Goal: Complete application form: Complete application form

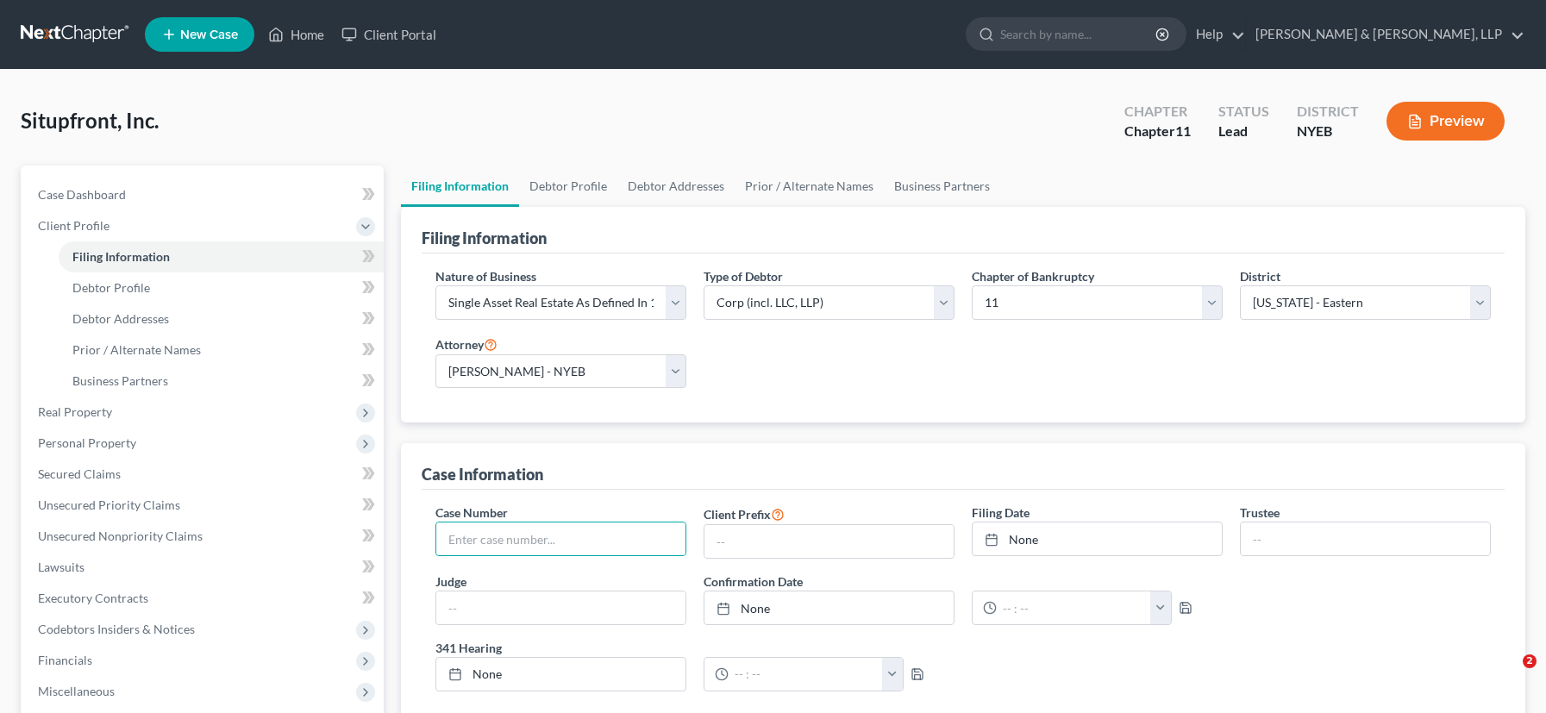
select select "5"
select select "1"
select select "53"
select select "0"
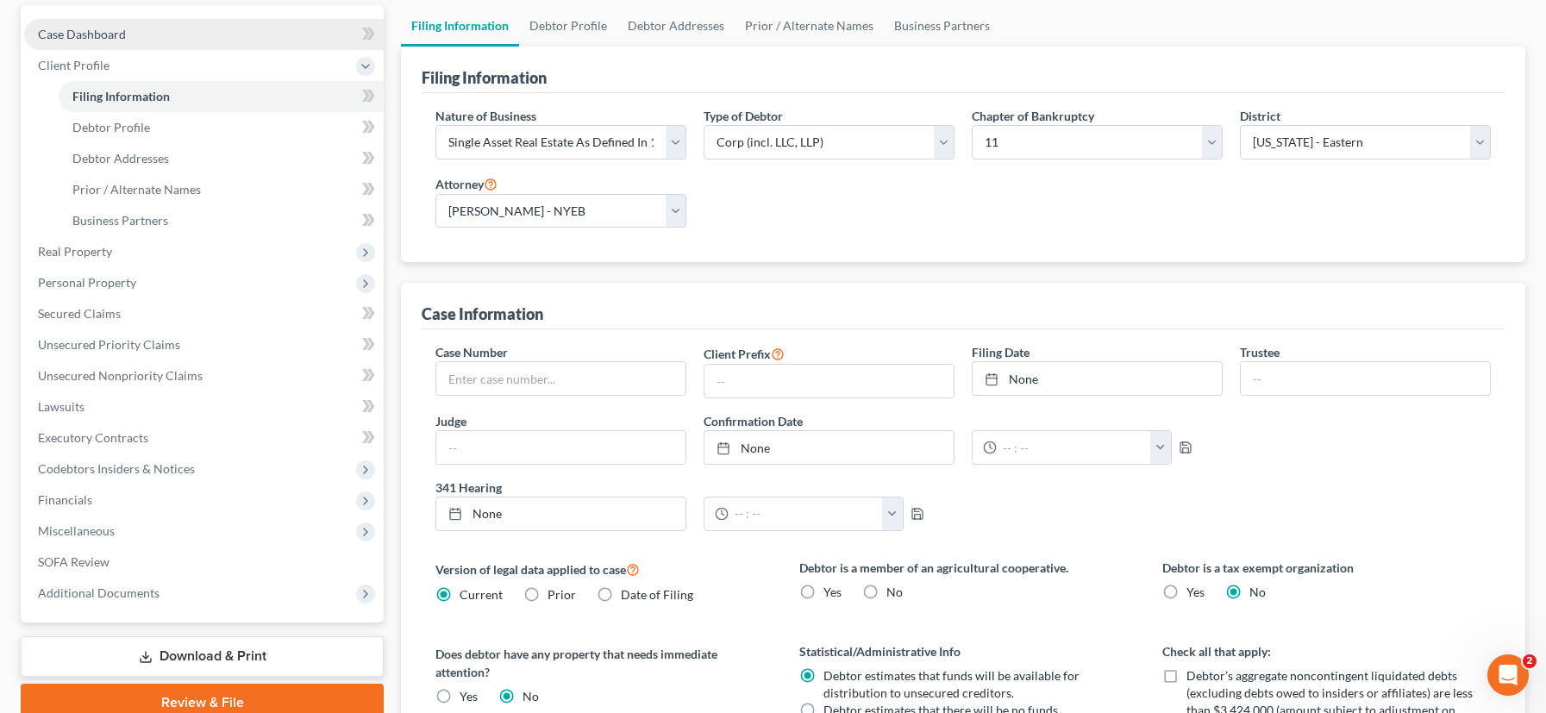
scroll to position [169, 0]
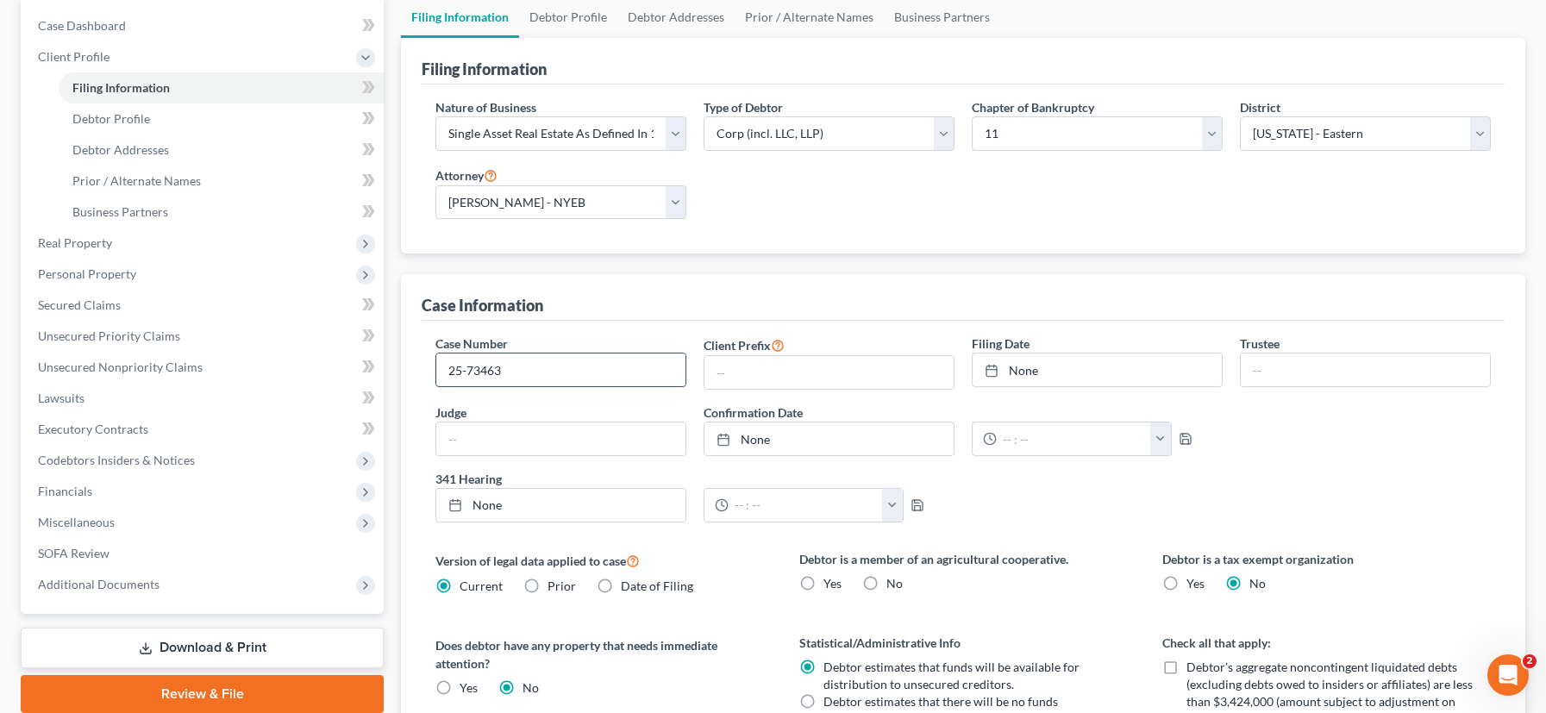
type input "25-73463"
click at [569, 438] on input "text" at bounding box center [560, 438] width 249 height 33
type input "[PERSON_NAME]"
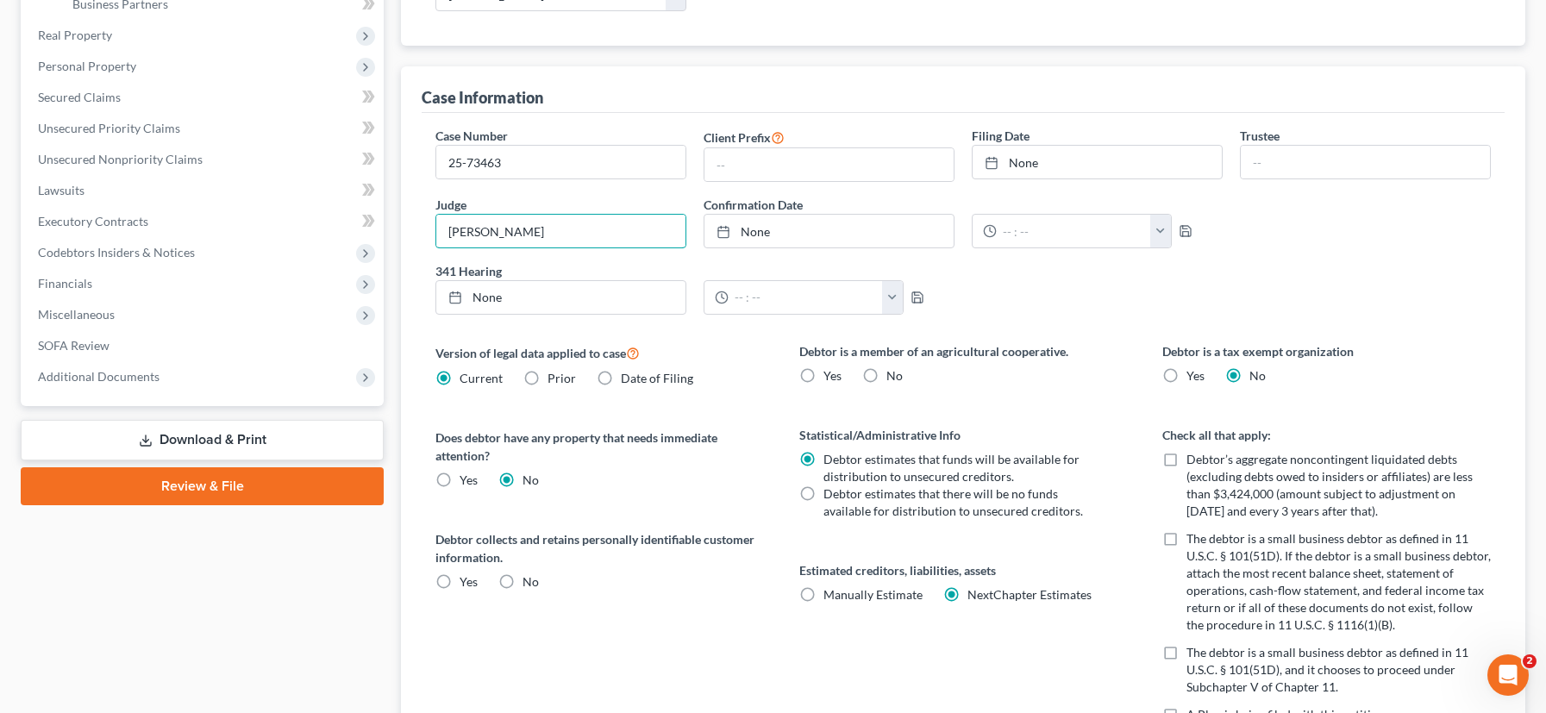
scroll to position [385, 0]
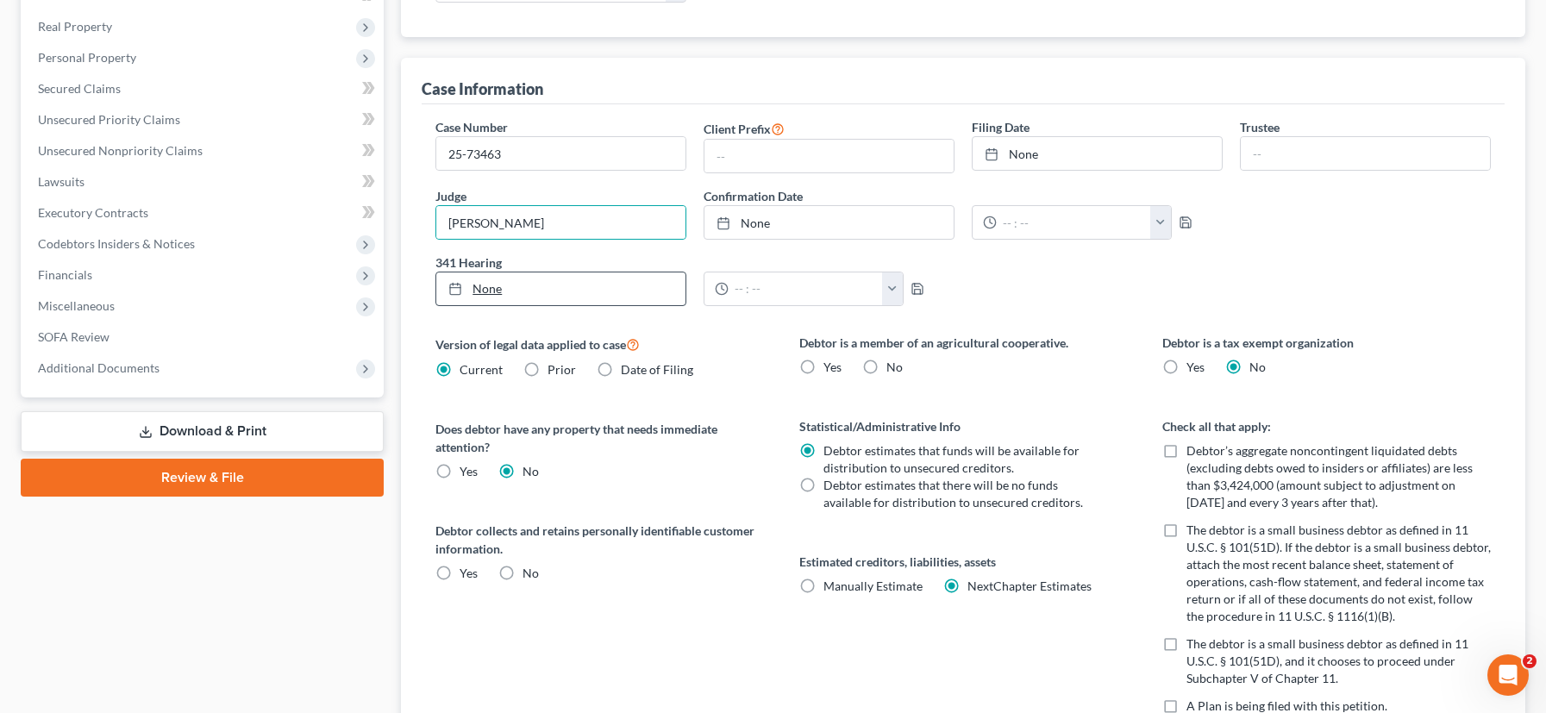
click at [512, 292] on link "None" at bounding box center [560, 288] width 249 height 33
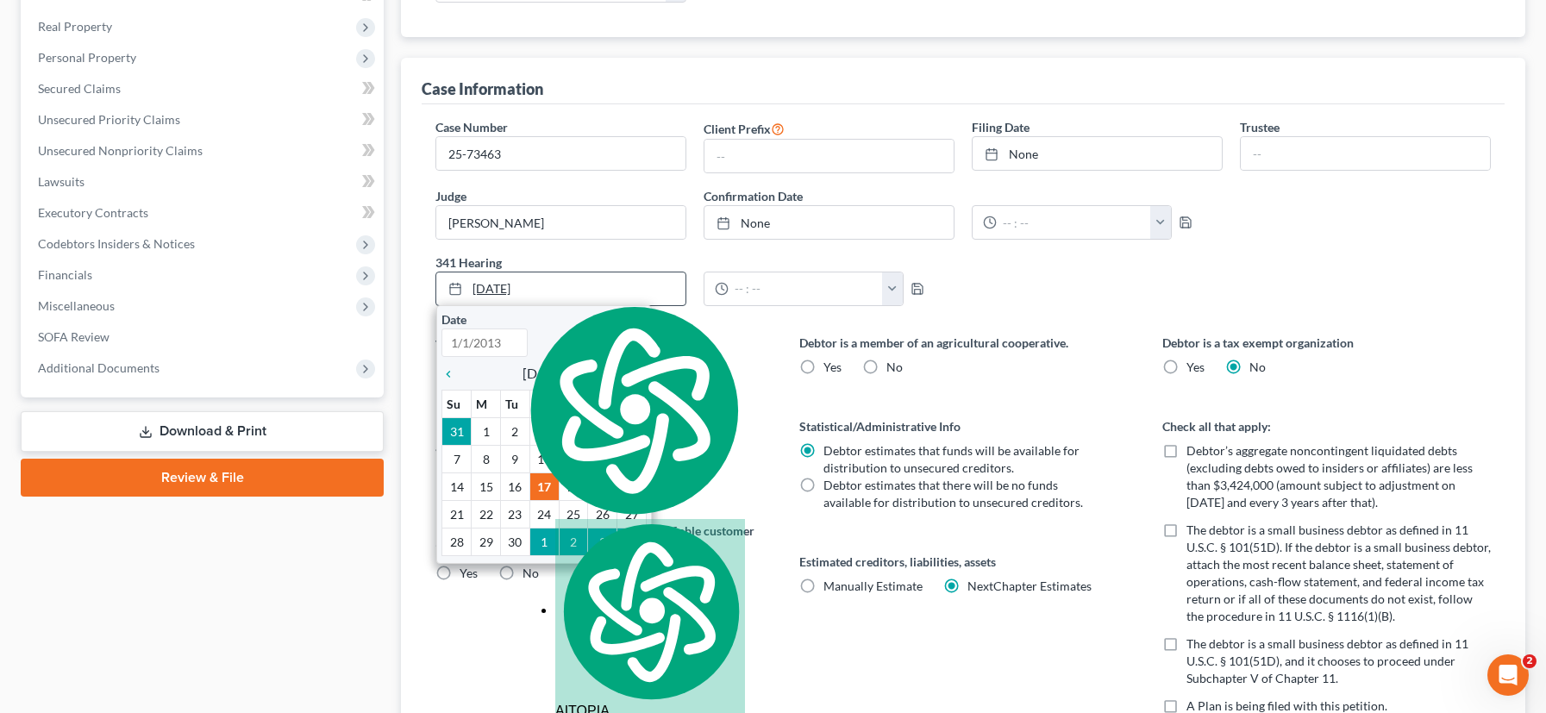
type input "[DATE]"
type textarea "[DATE]"
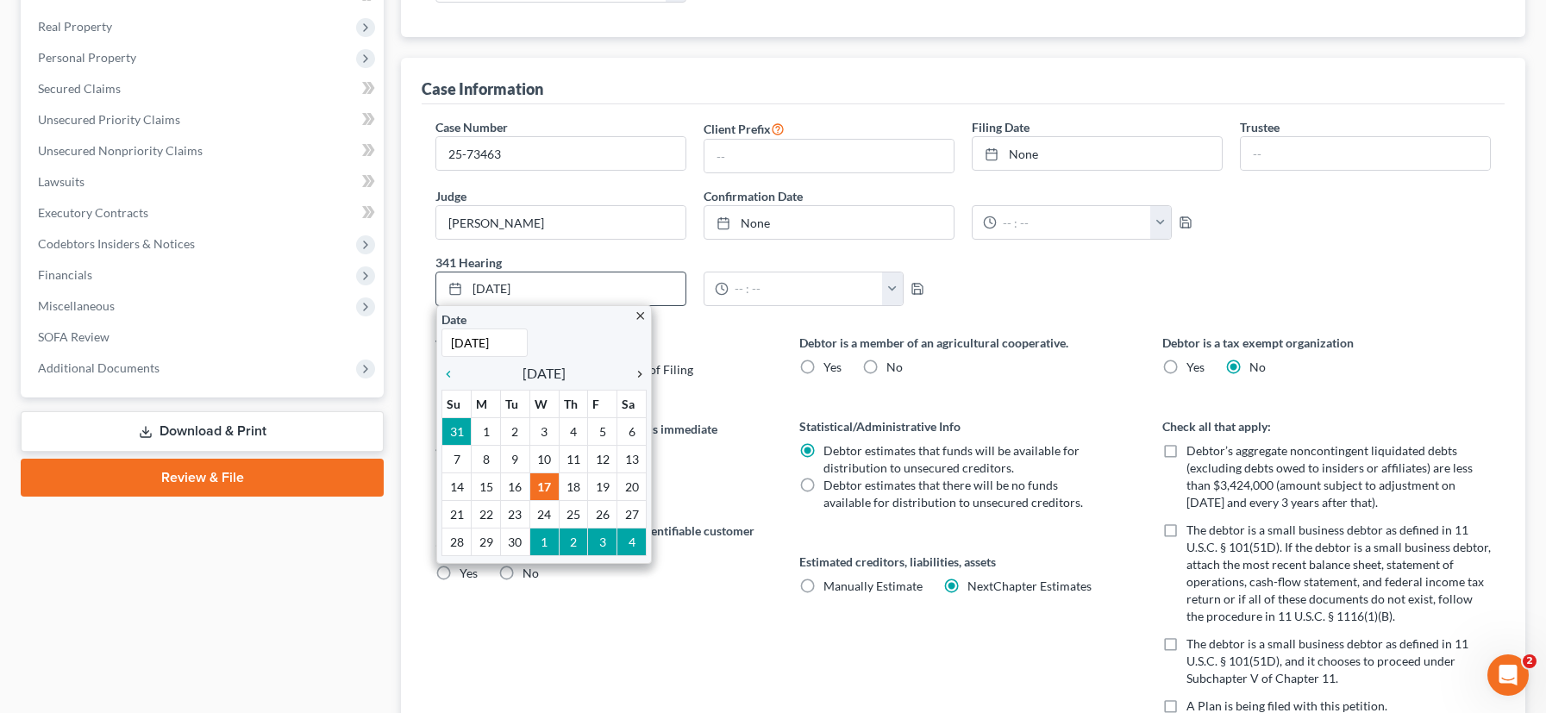
click at [639, 375] on icon "chevron_right" at bounding box center [635, 374] width 22 height 14
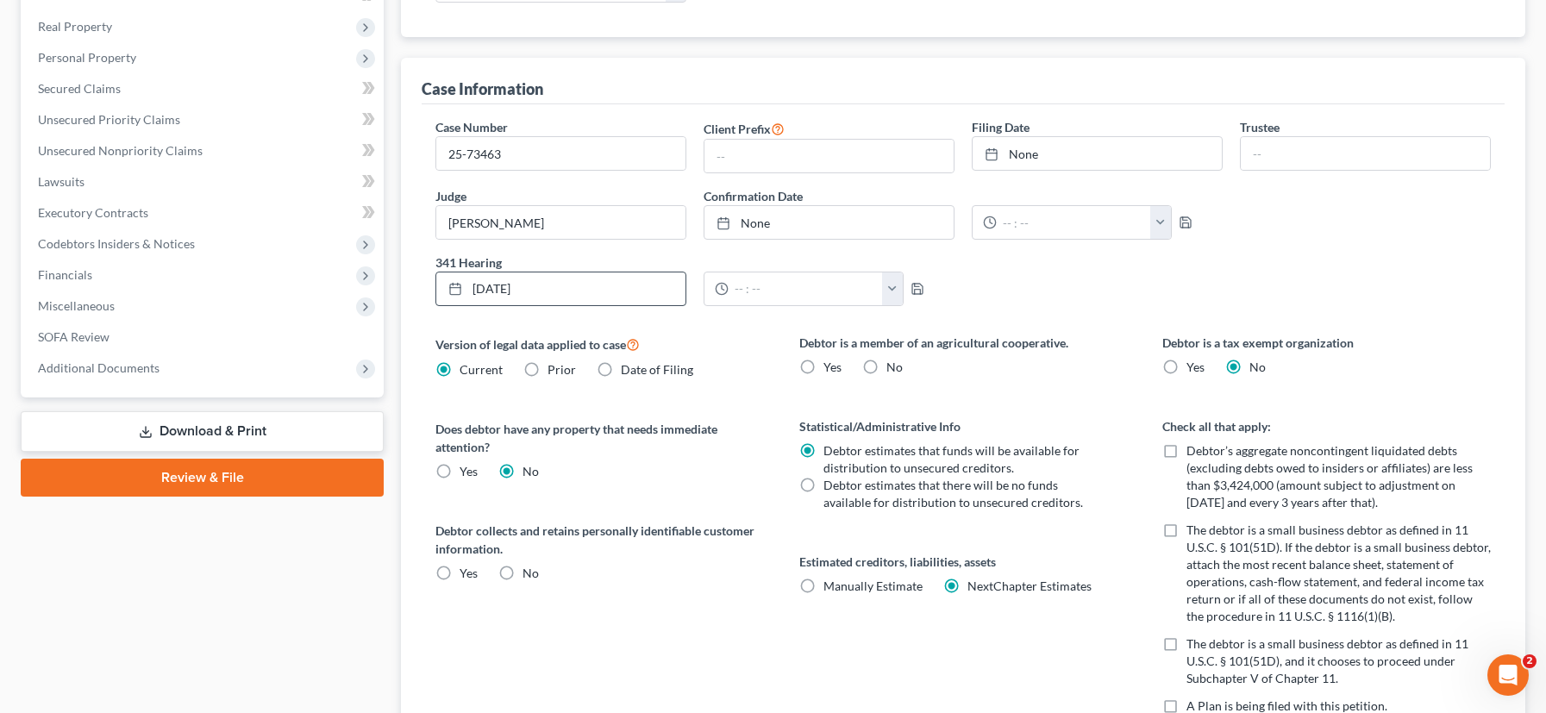
click at [886, 368] on label "No" at bounding box center [894, 367] width 16 height 17
click at [893, 368] on input "No" at bounding box center [898, 364] width 11 height 11
radio input "true"
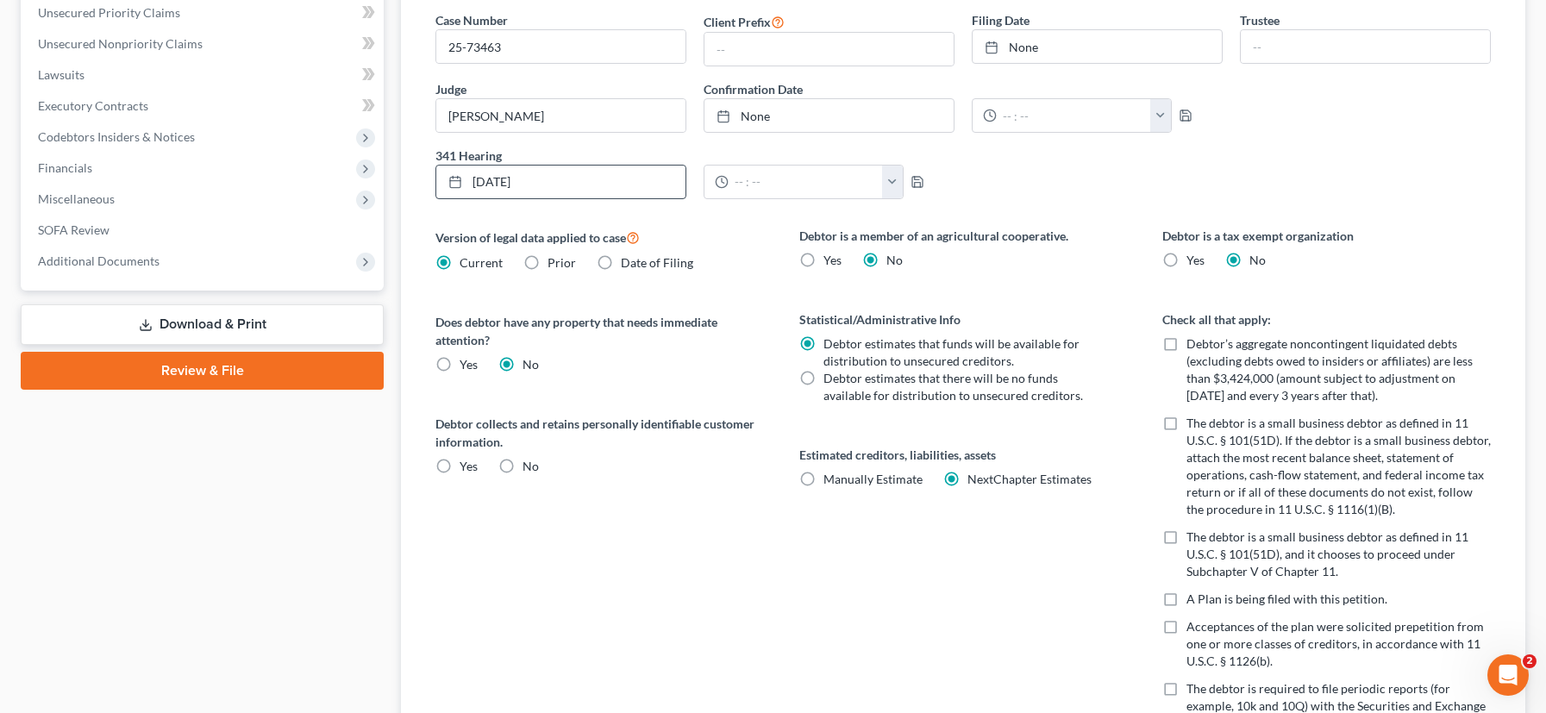
scroll to position [504, 0]
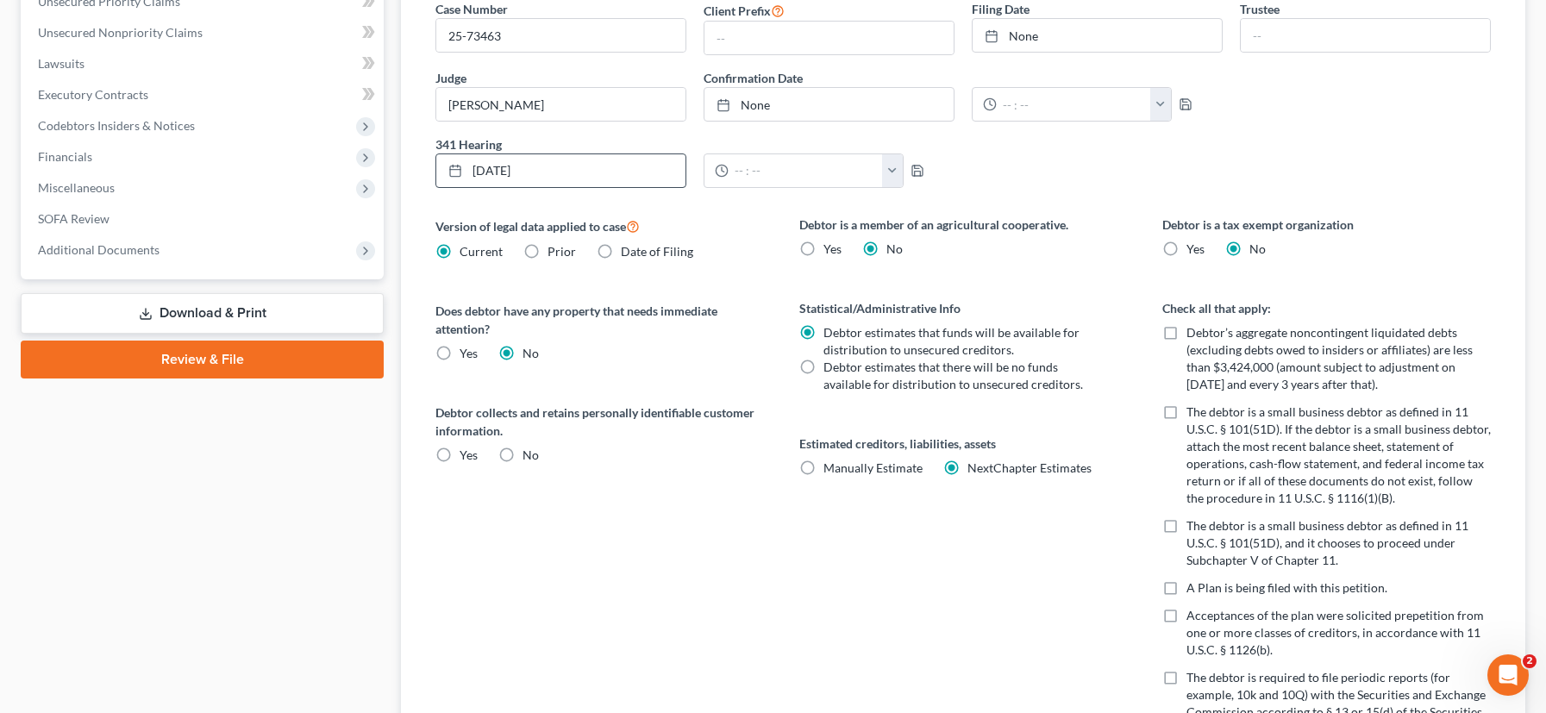
click at [523, 450] on label "No" at bounding box center [531, 455] width 16 height 17
click at [529, 450] on input "No" at bounding box center [534, 452] width 11 height 11
radio input "true"
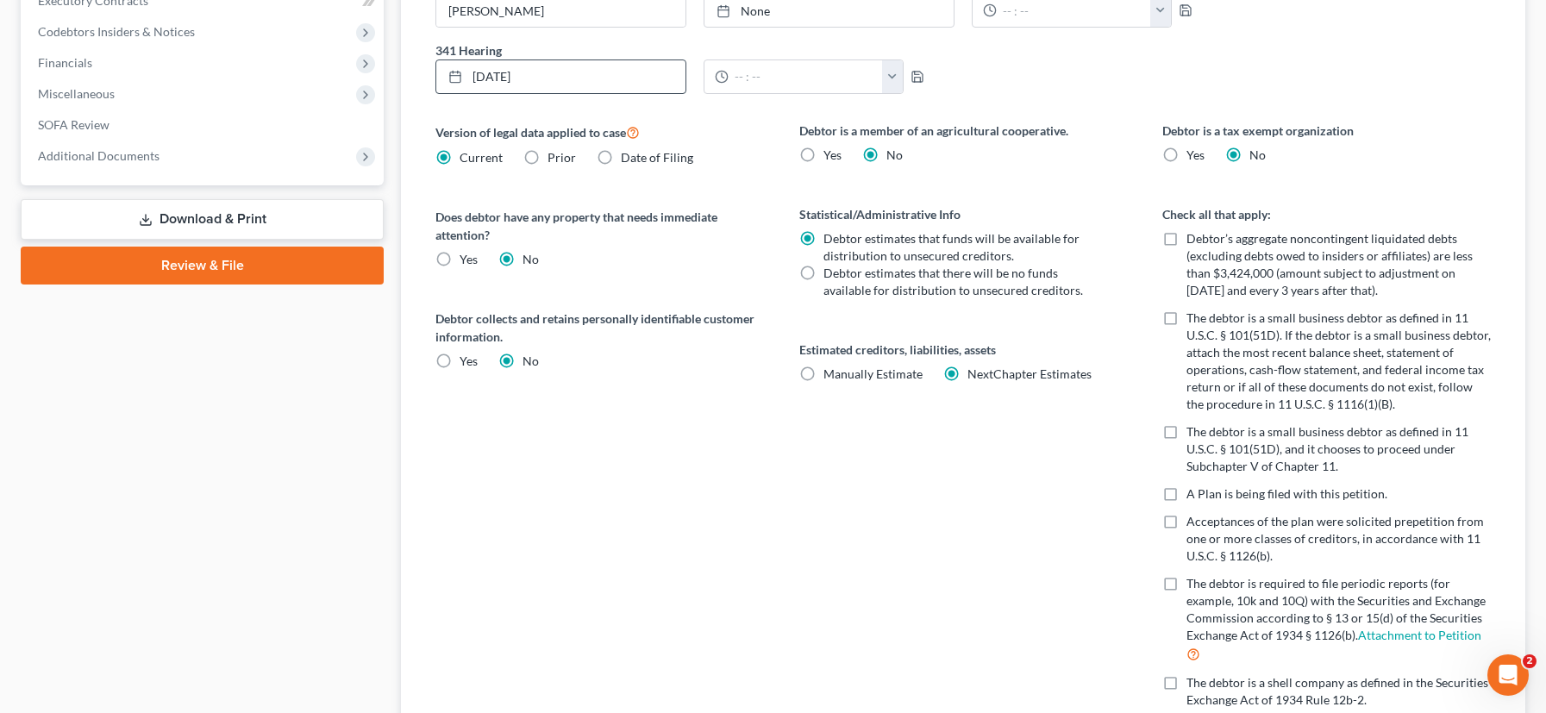
scroll to position [610, 0]
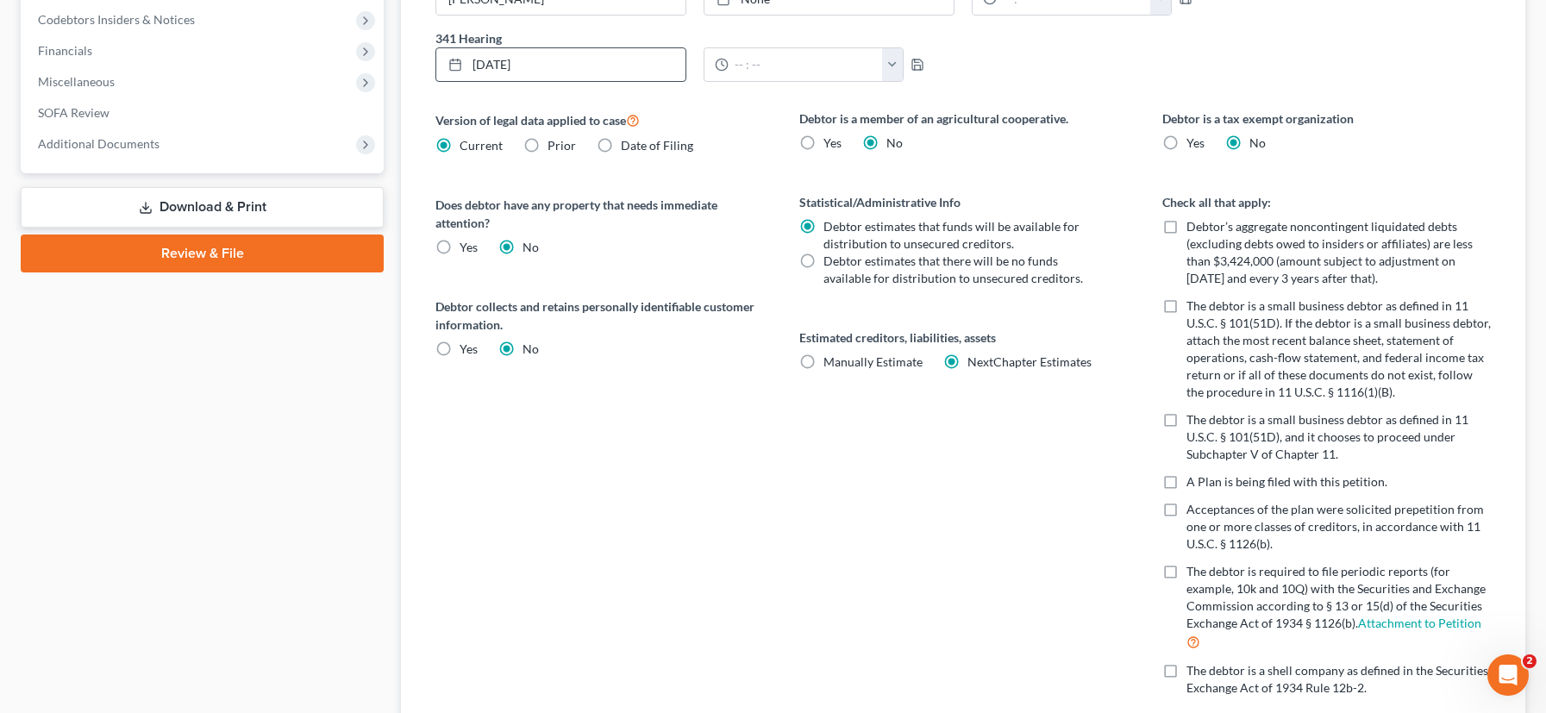
click at [1186, 222] on label "Debtor’s aggregate noncontingent liquidated debts (excluding debts owed to insi…" at bounding box center [1338, 252] width 304 height 69
click at [1193, 222] on input "Debtor’s aggregate noncontingent liquidated debts (excluding debts owed to insi…" at bounding box center [1198, 223] width 11 height 11
checkbox input "true"
click at [1186, 306] on label "The debtor is a small business debtor as defined in 11 U.S.C. § 101(51D). If th…" at bounding box center [1338, 348] width 304 height 103
click at [1193, 306] on input "The debtor is a small business debtor as defined in 11 U.S.C. § 101(51D). If th…" at bounding box center [1198, 302] width 11 height 11
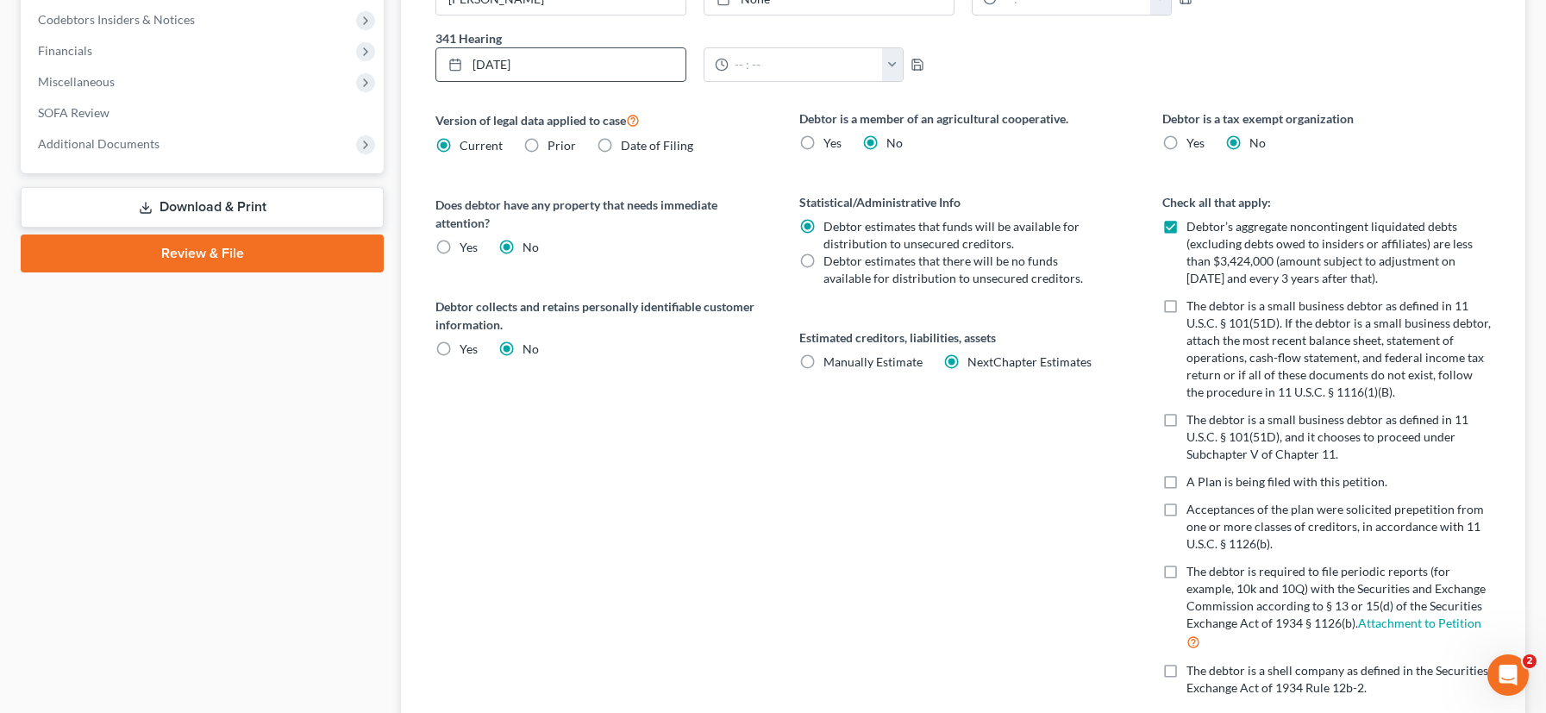
checkbox input "true"
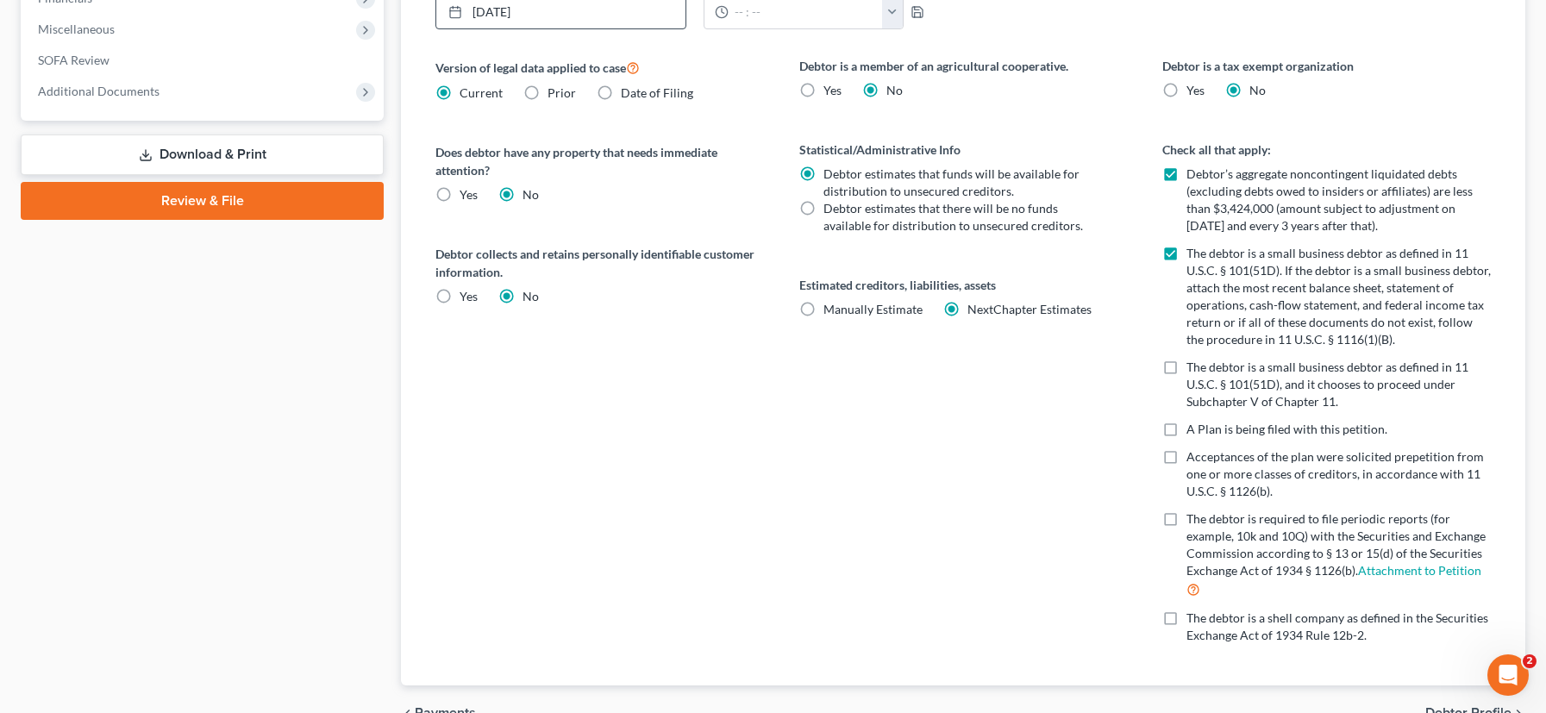
scroll to position [683, 0]
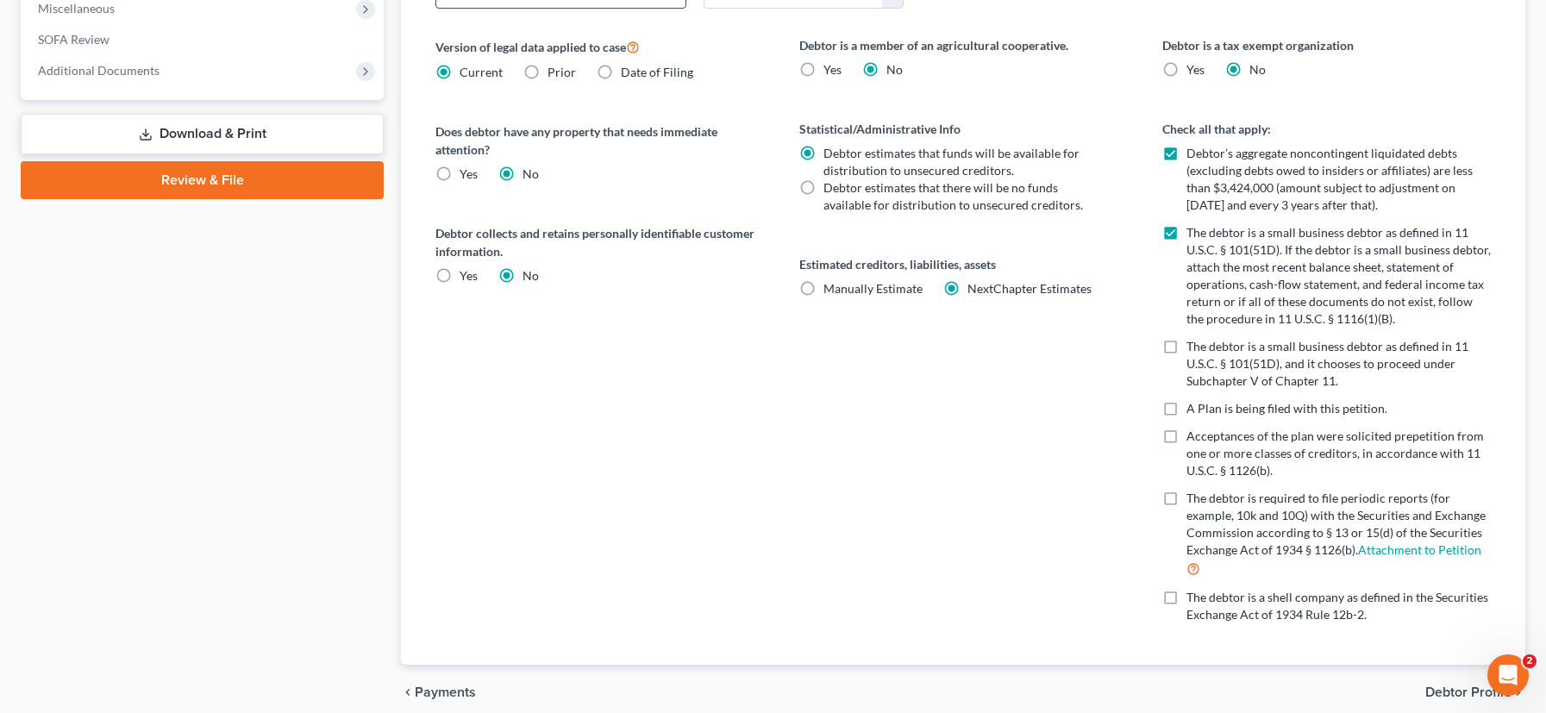
click at [1186, 350] on label "The debtor is a small business debtor as defined in 11 U.S.C. § 101(51D), and i…" at bounding box center [1338, 364] width 304 height 52
click at [1193, 349] on input "The debtor is a small business debtor as defined in 11 U.S.C. § 101(51D), and i…" at bounding box center [1198, 343] width 11 height 11
checkbox input "true"
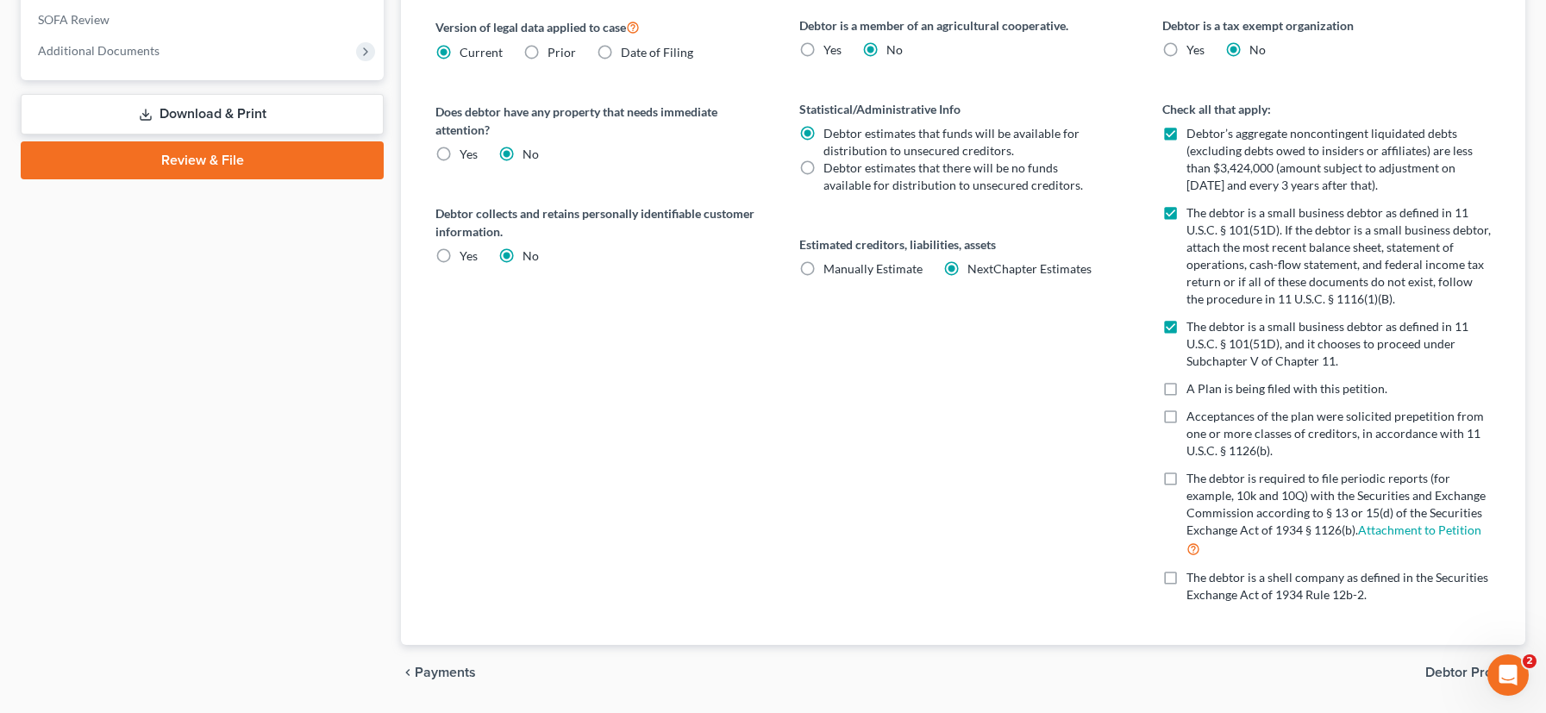
scroll to position [706, 0]
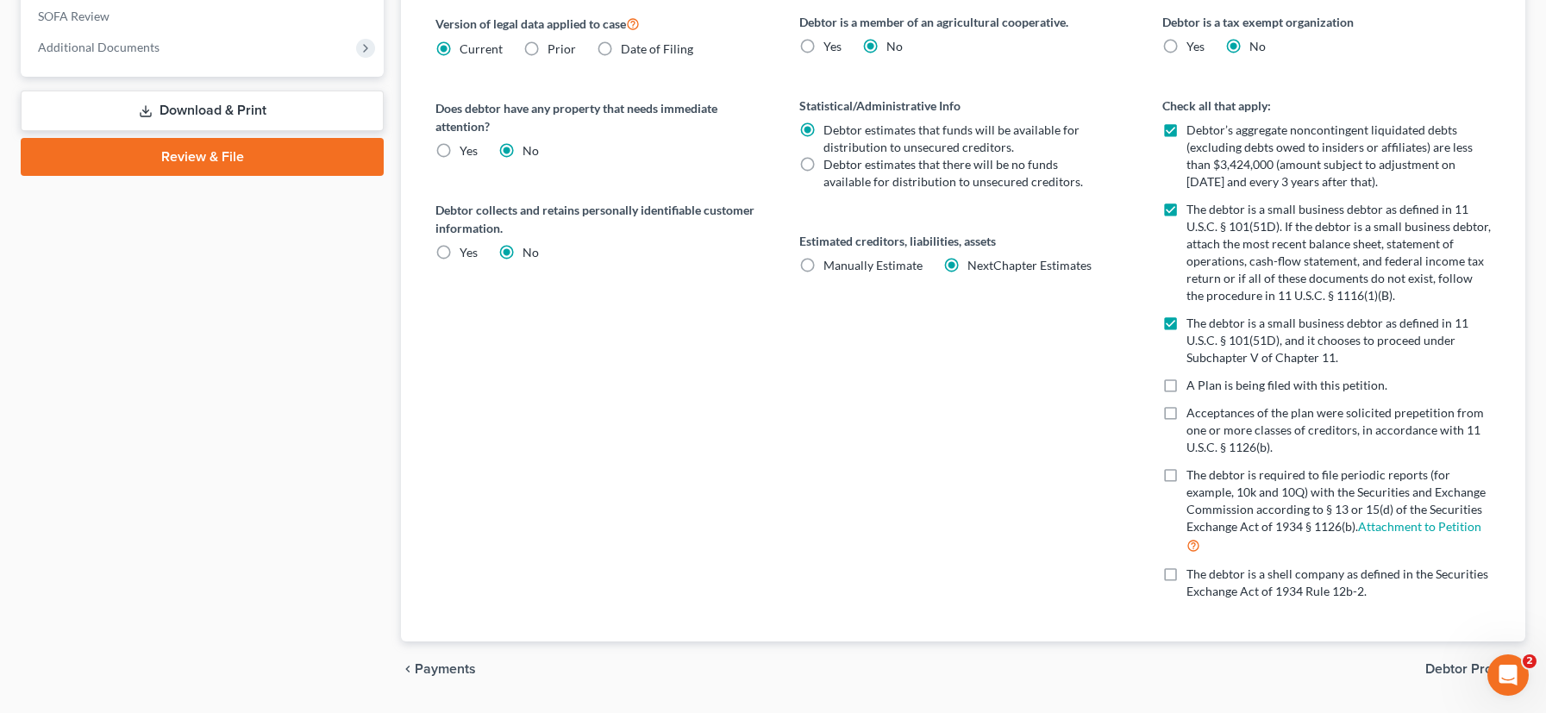
click at [1186, 471] on label "The debtor is required to file periodic reports (for example, 10k and 10Q) with…" at bounding box center [1338, 510] width 304 height 89
click at [1193, 471] on input "The debtor is required to file periodic reports (for example, 10k and 10Q) with…" at bounding box center [1198, 471] width 11 height 11
checkbox input "true"
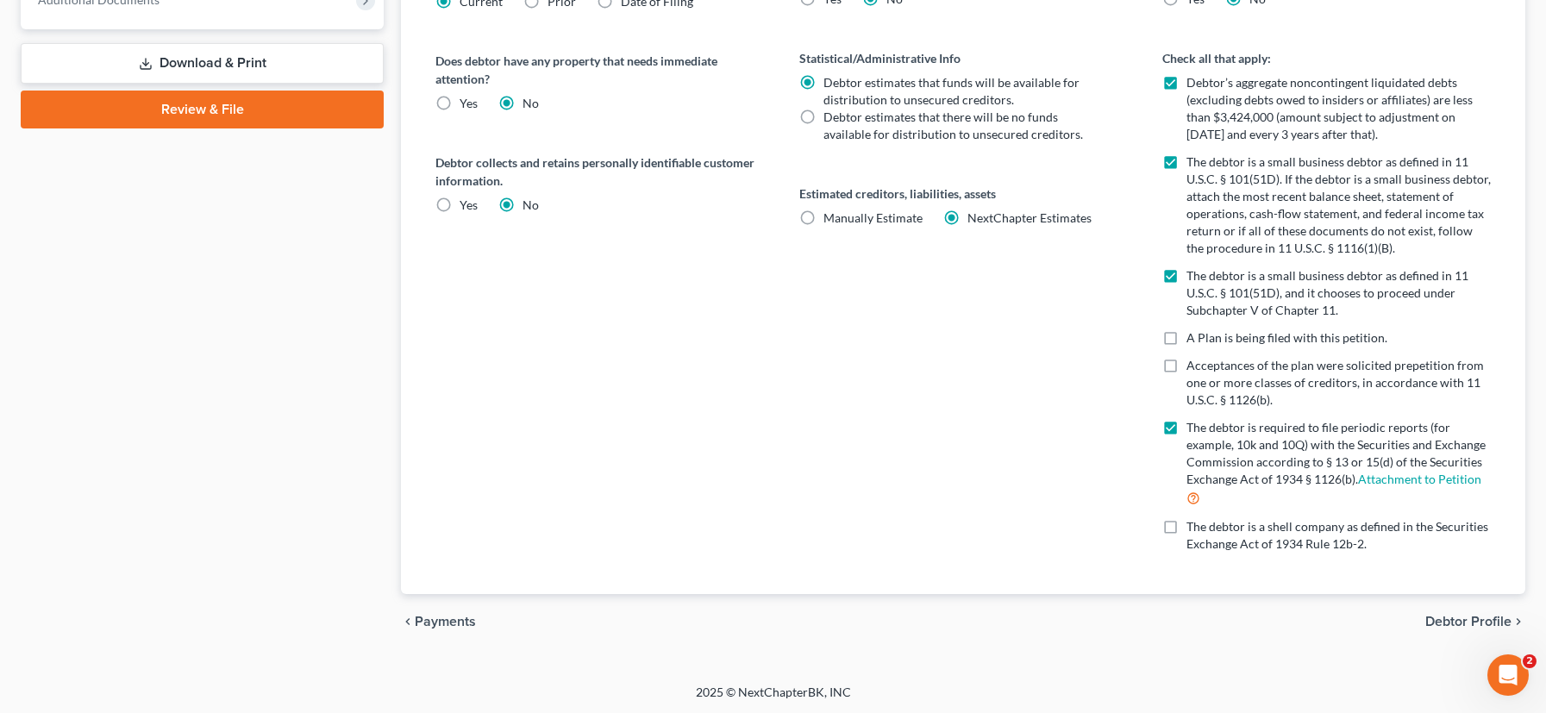
scroll to position [755, 0]
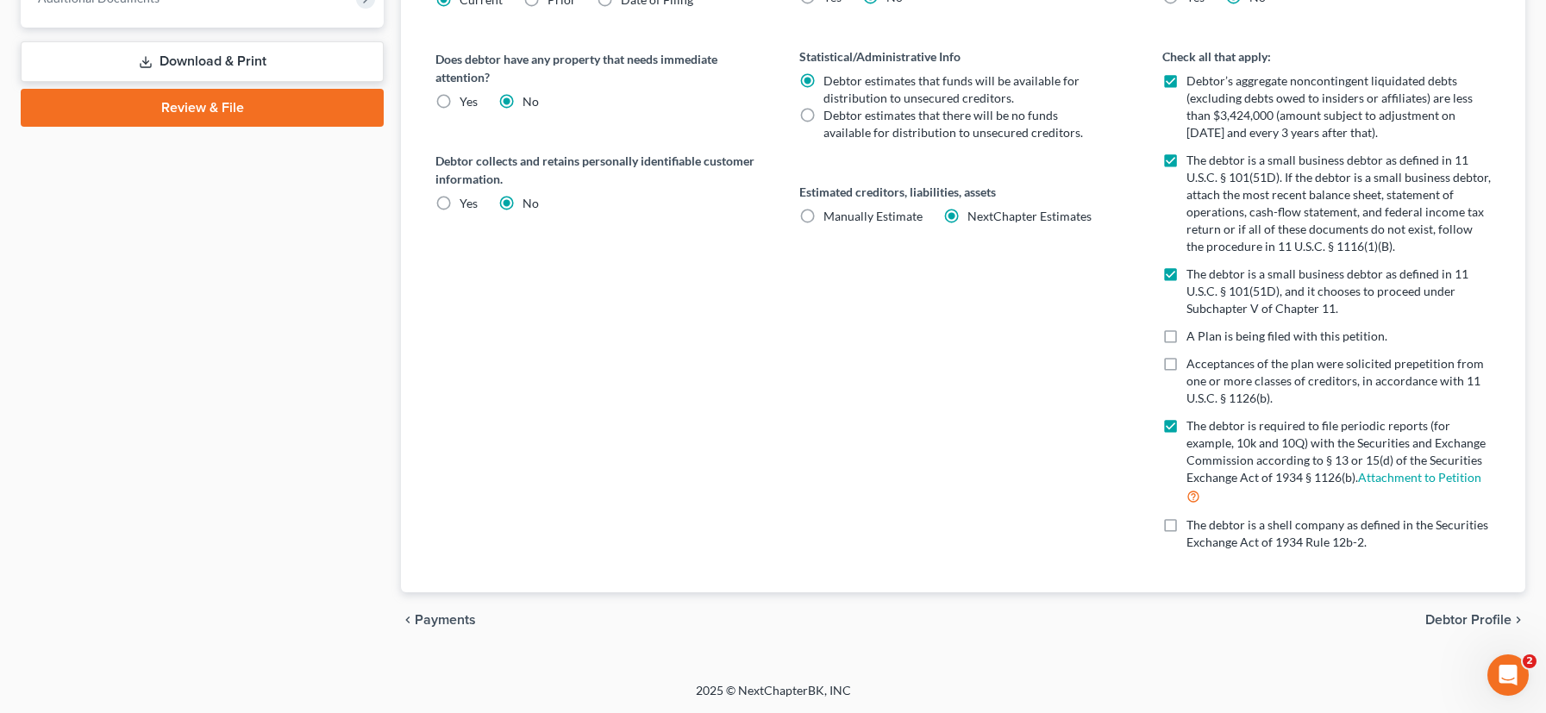
click at [1459, 619] on span "Debtor Profile" at bounding box center [1468, 620] width 86 height 14
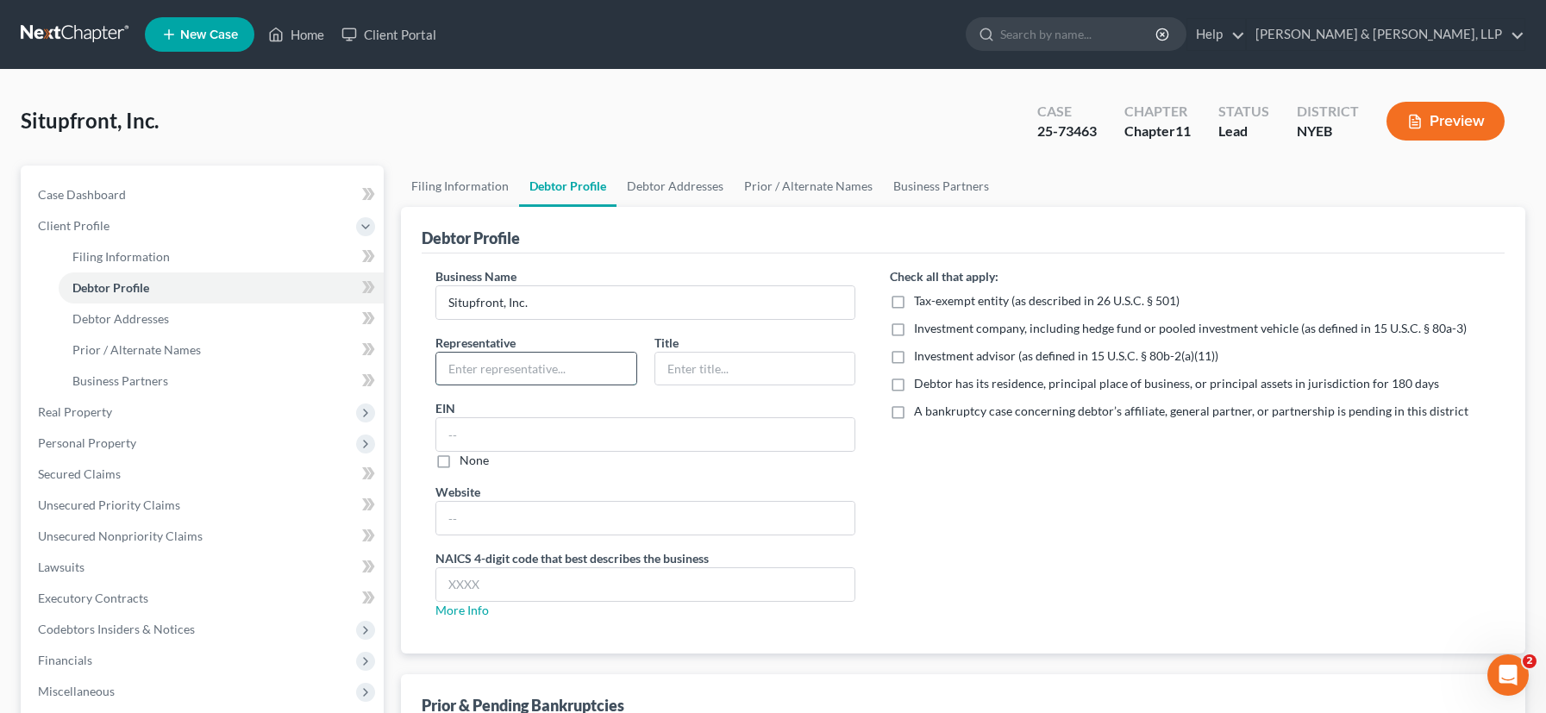
click at [524, 374] on input "text" at bounding box center [535, 369] width 199 height 33
type input "[PERSON_NAME]"
click at [665, 369] on input "Shareholder" at bounding box center [754, 369] width 199 height 33
type input "Sole Shareholder"
click at [914, 381] on label "Debtor has its residence, principal place of business, or principal assets in j…" at bounding box center [1176, 383] width 525 height 17
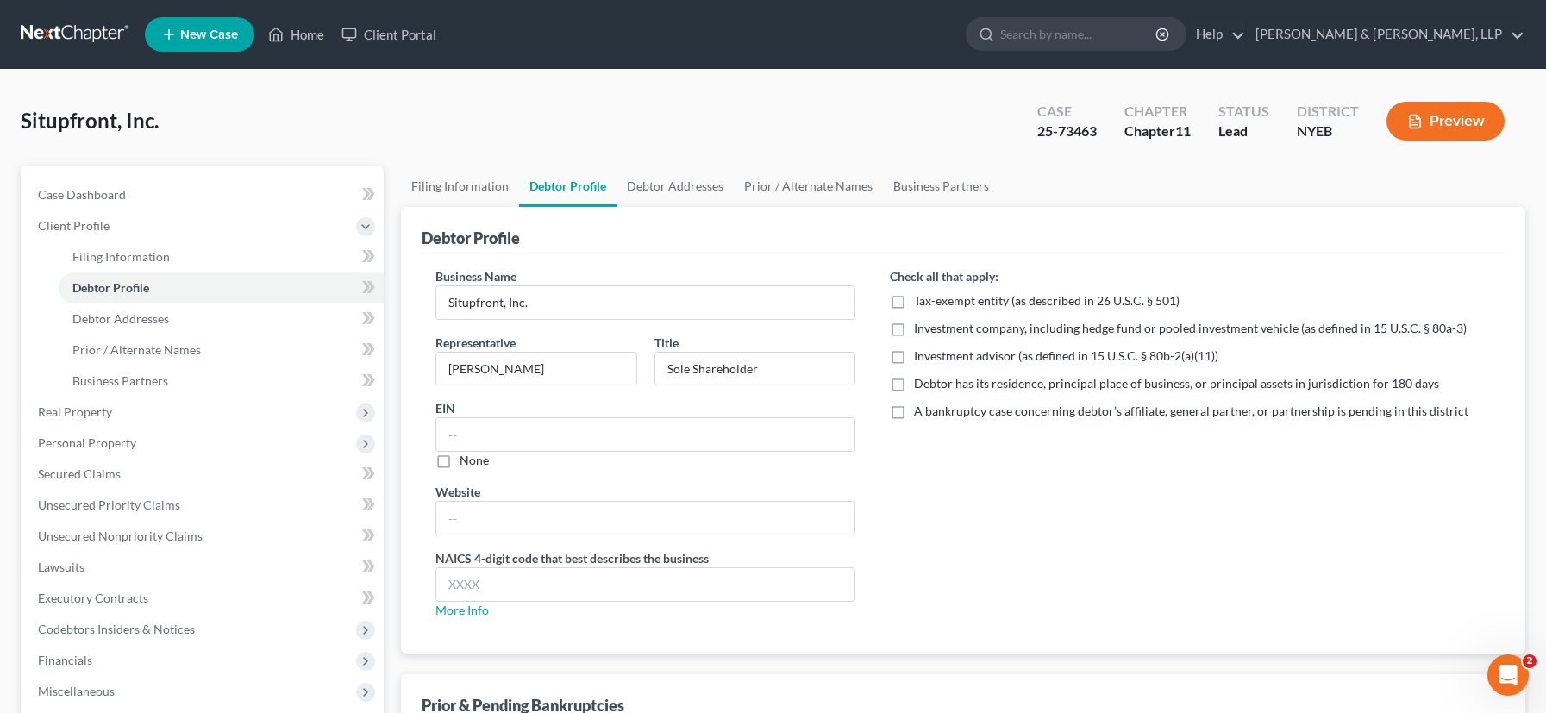
click at [921, 381] on input "Debtor has its residence, principal place of business, or principal assets in j…" at bounding box center [926, 380] width 11 height 11
checkbox input "true"
click at [462, 446] on input "text" at bounding box center [645, 434] width 418 height 33
click at [456, 516] on input "text" at bounding box center [645, 518] width 418 height 33
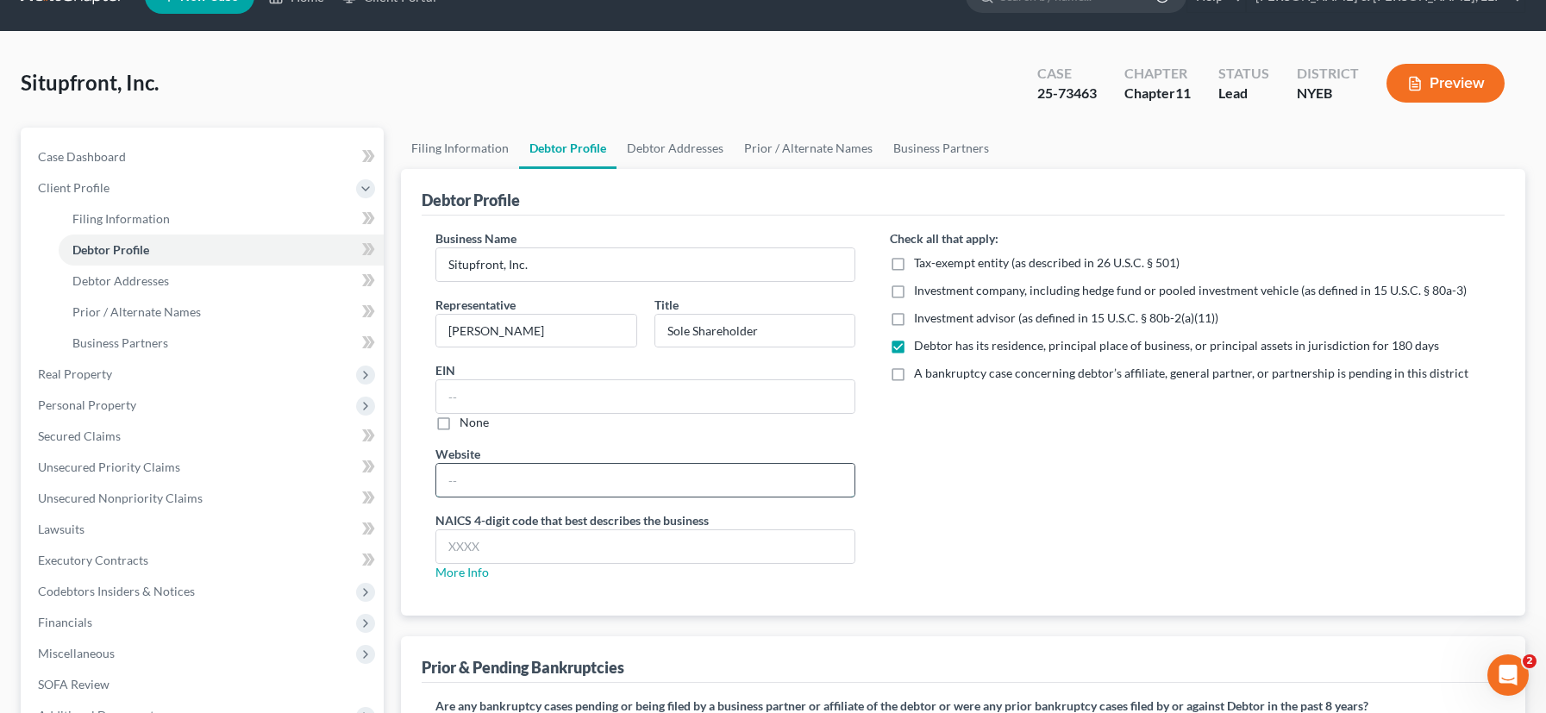
scroll to position [235, 0]
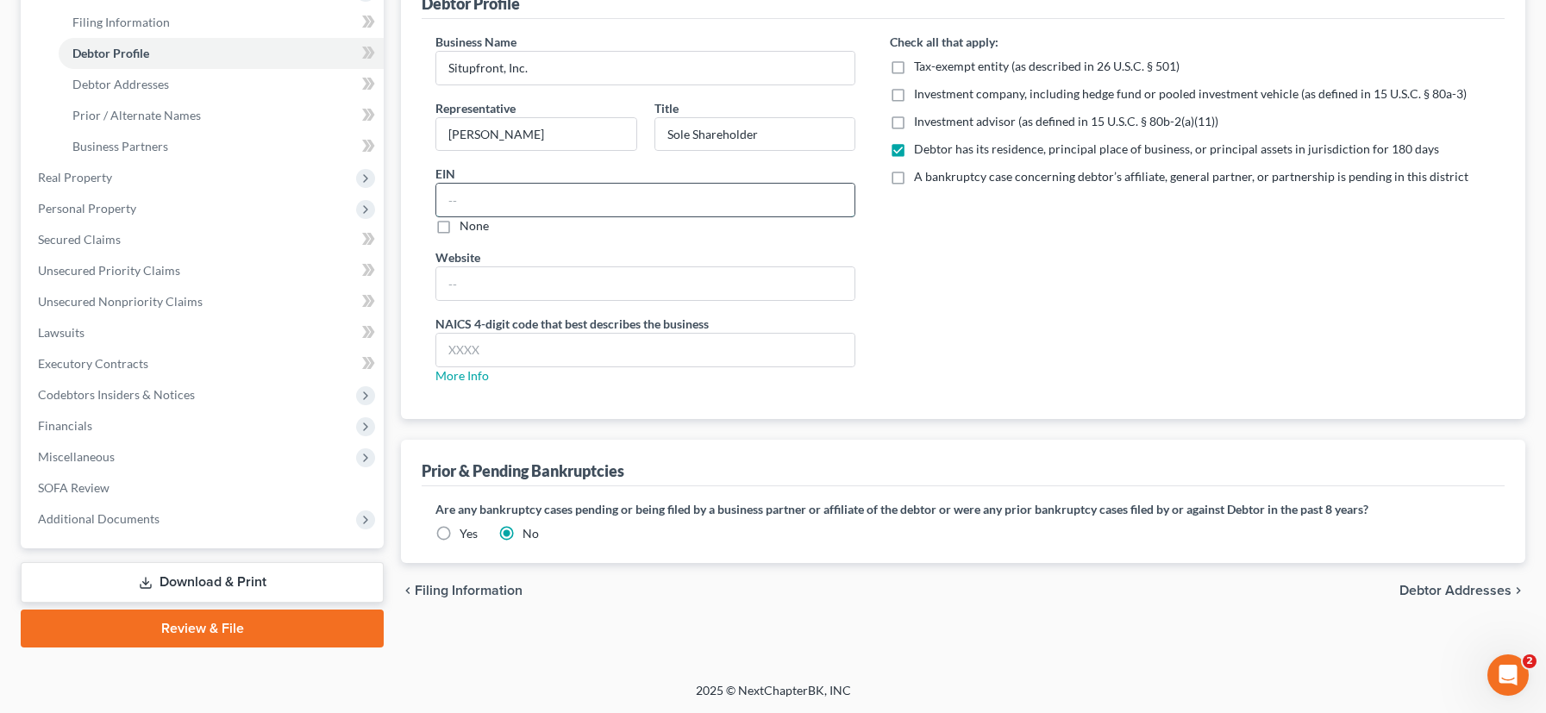
click at [485, 196] on input "text" at bounding box center [645, 200] width 418 height 33
click at [158, 87] on span "Debtor Addresses" at bounding box center [120, 84] width 97 height 15
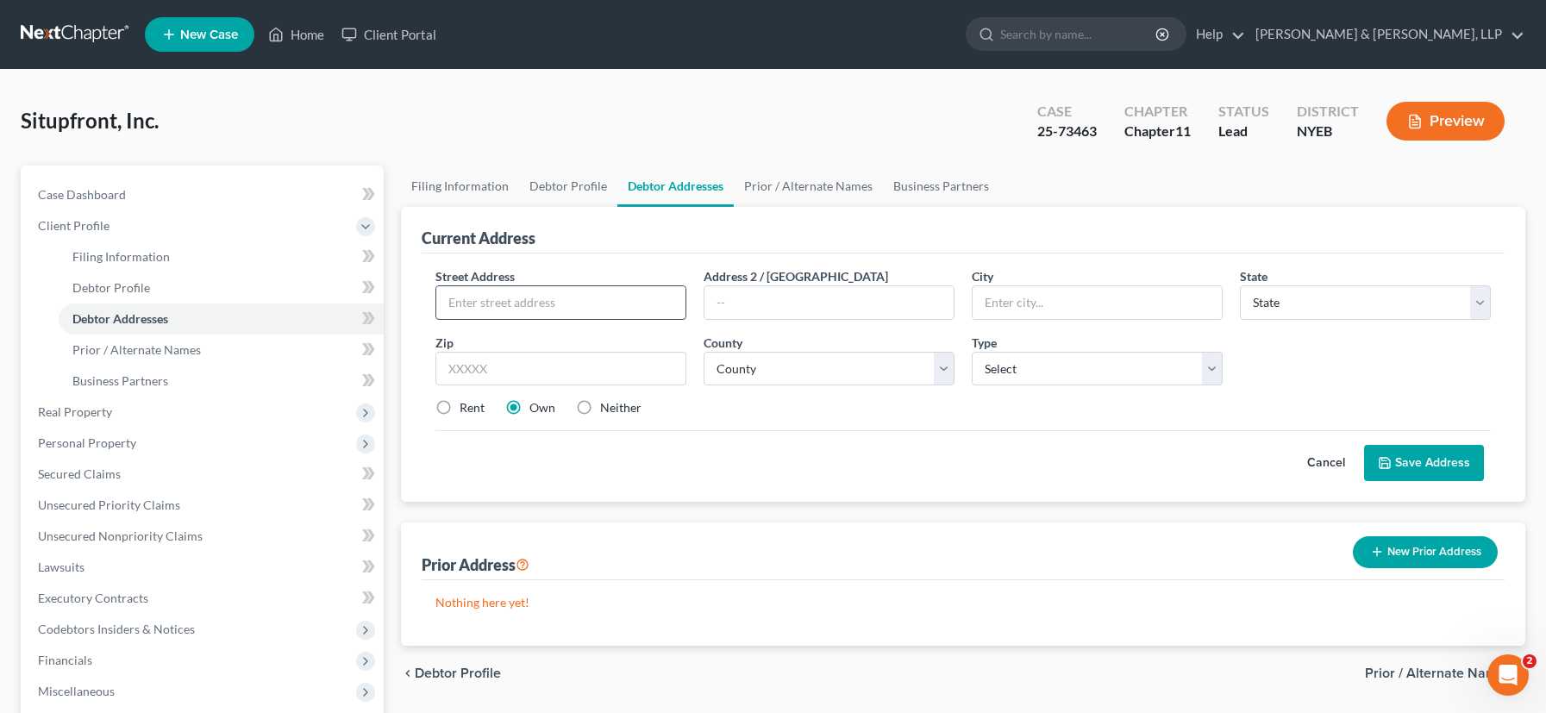
click at [503, 310] on input "text" at bounding box center [560, 302] width 249 height 33
type input "[STREET_ADDRESS]"
type input "Cove Neck"
select select "35"
type input "11771"
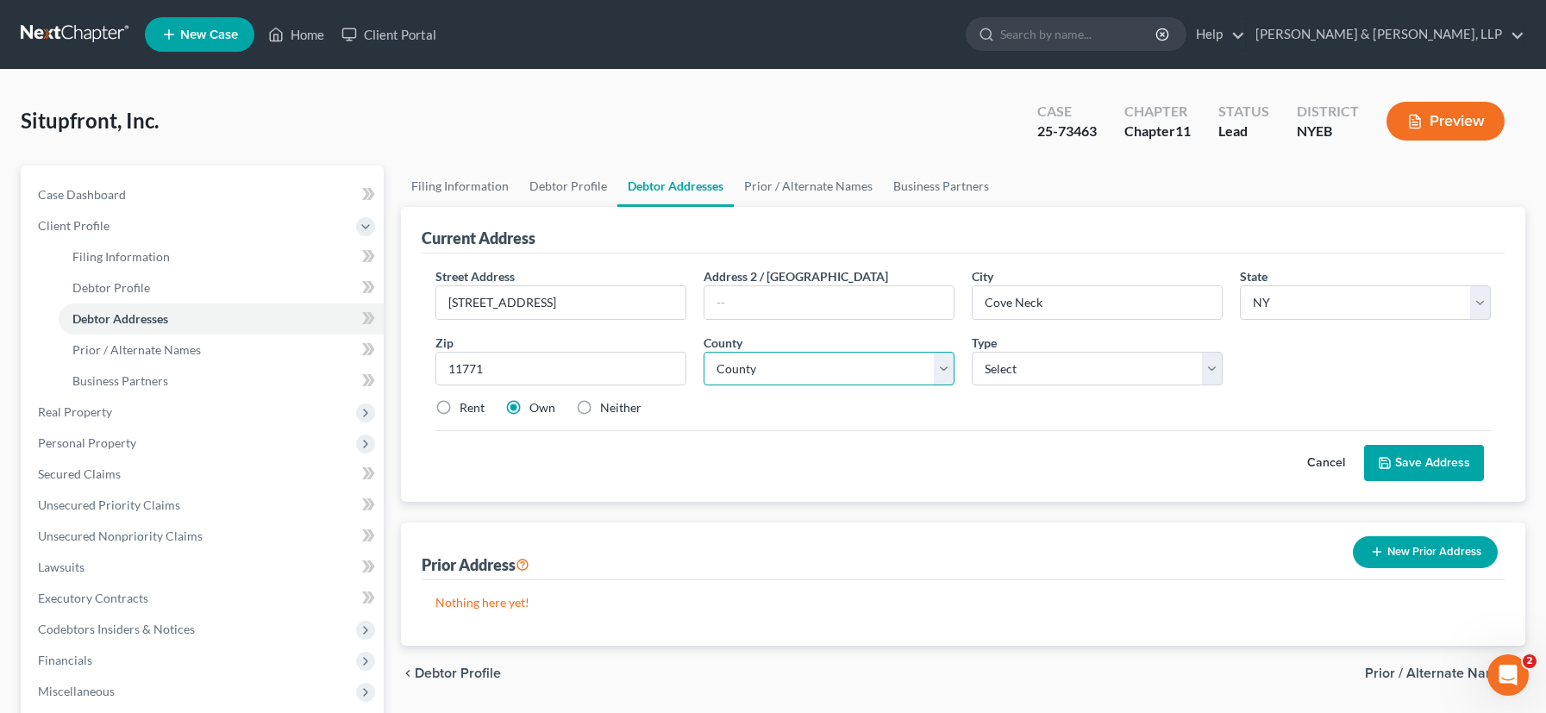
type input "Oyster Bay"
click at [792, 358] on select "County [GEOGRAPHIC_DATA] [GEOGRAPHIC_DATA] [GEOGRAPHIC_DATA] [GEOGRAPHIC_DATA] …" at bounding box center [829, 369] width 251 height 34
select select "51"
click at [1207, 373] on select "Select Business Mailing Location of Assets" at bounding box center [1097, 369] width 251 height 34
select select "2"
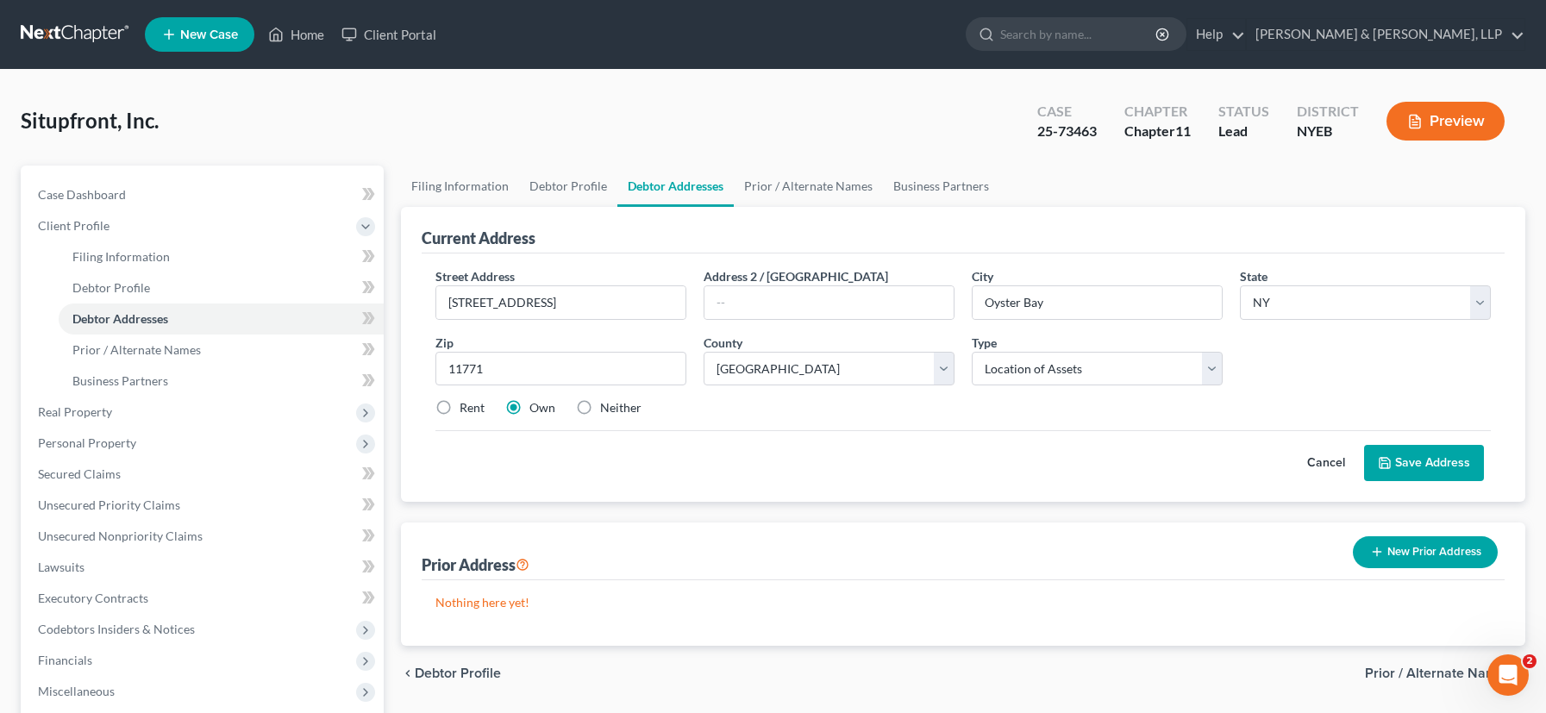
click at [1448, 469] on button "Save Address" at bounding box center [1424, 463] width 120 height 36
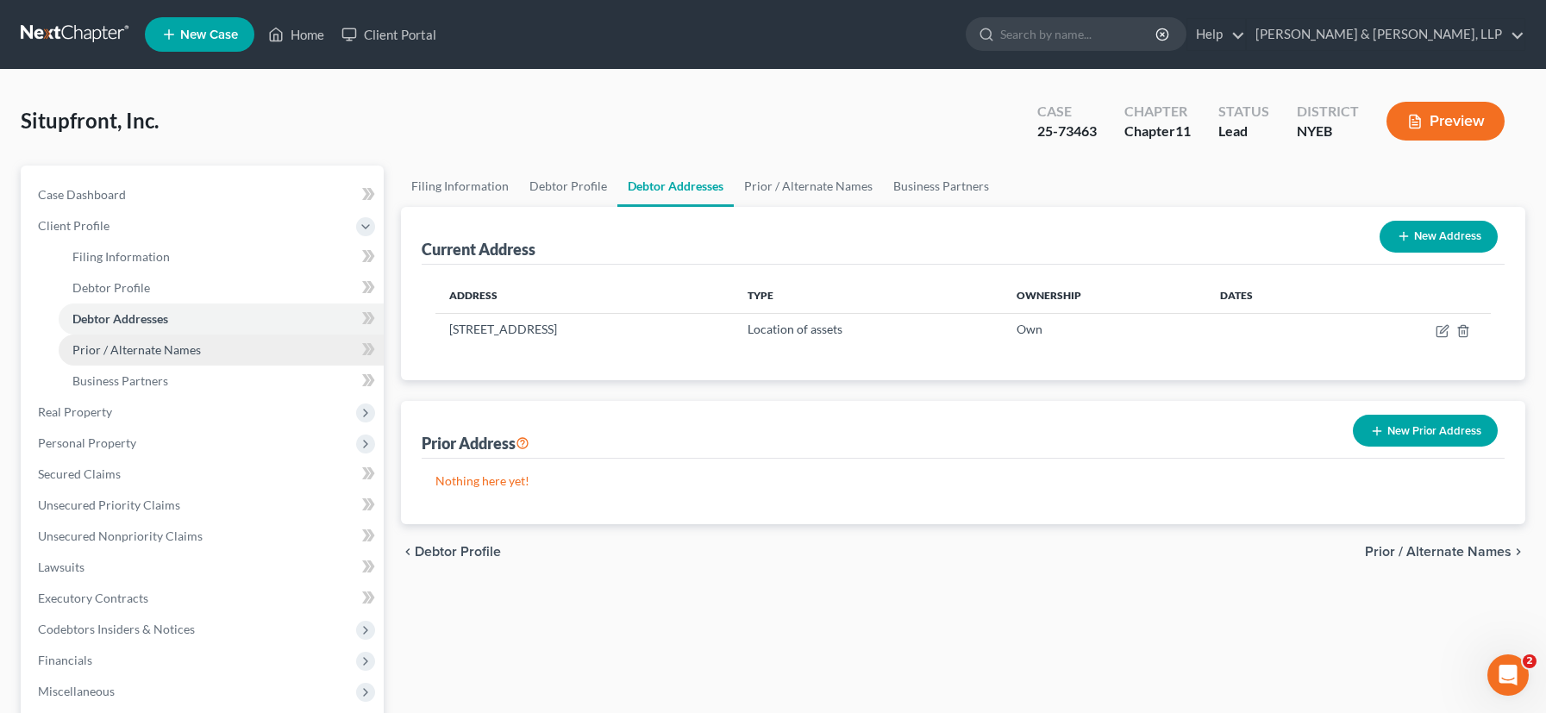
click at [169, 342] on span "Prior / Alternate Names" at bounding box center [136, 349] width 128 height 15
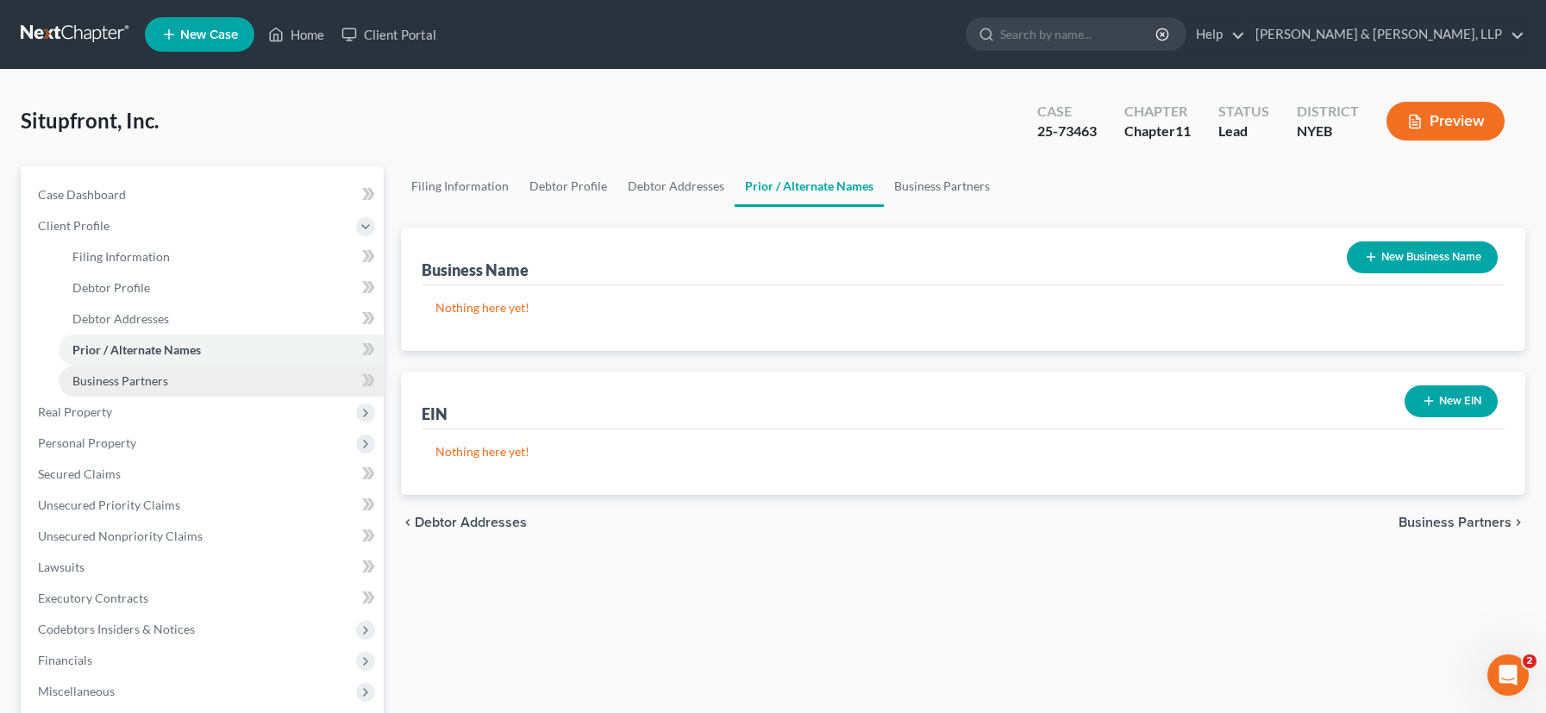
click at [159, 375] on span "Business Partners" at bounding box center [120, 380] width 96 height 15
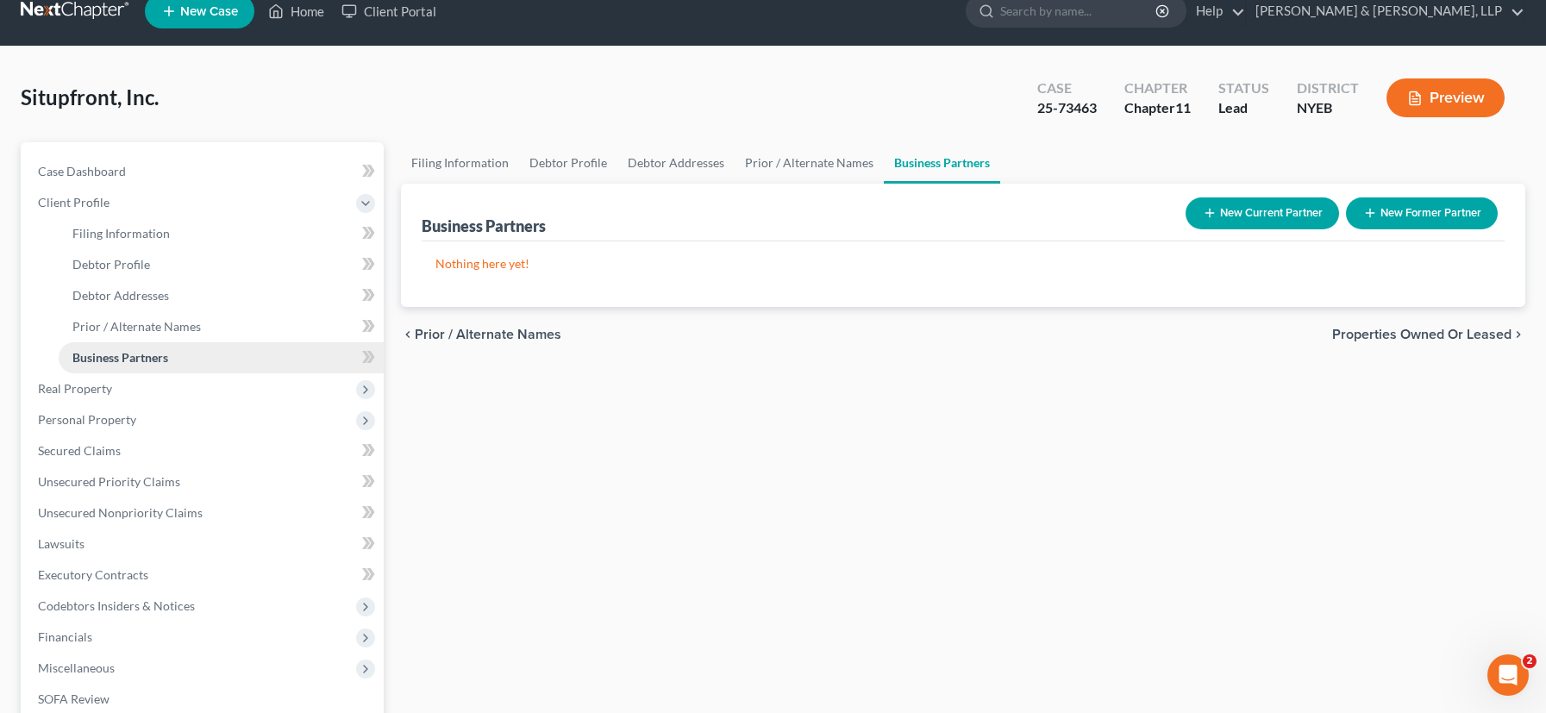
scroll to position [44, 0]
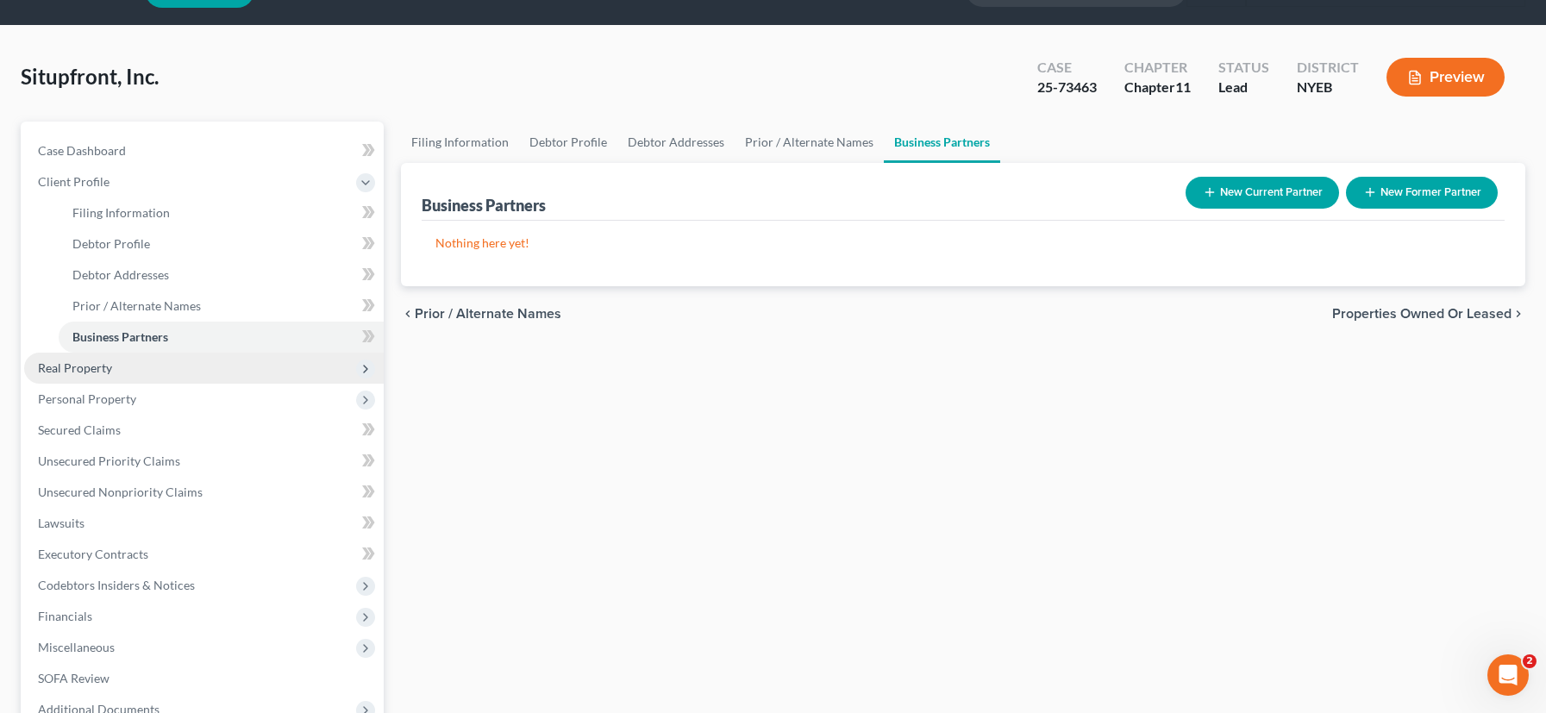
click at [146, 369] on span "Real Property" at bounding box center [204, 368] width 360 height 31
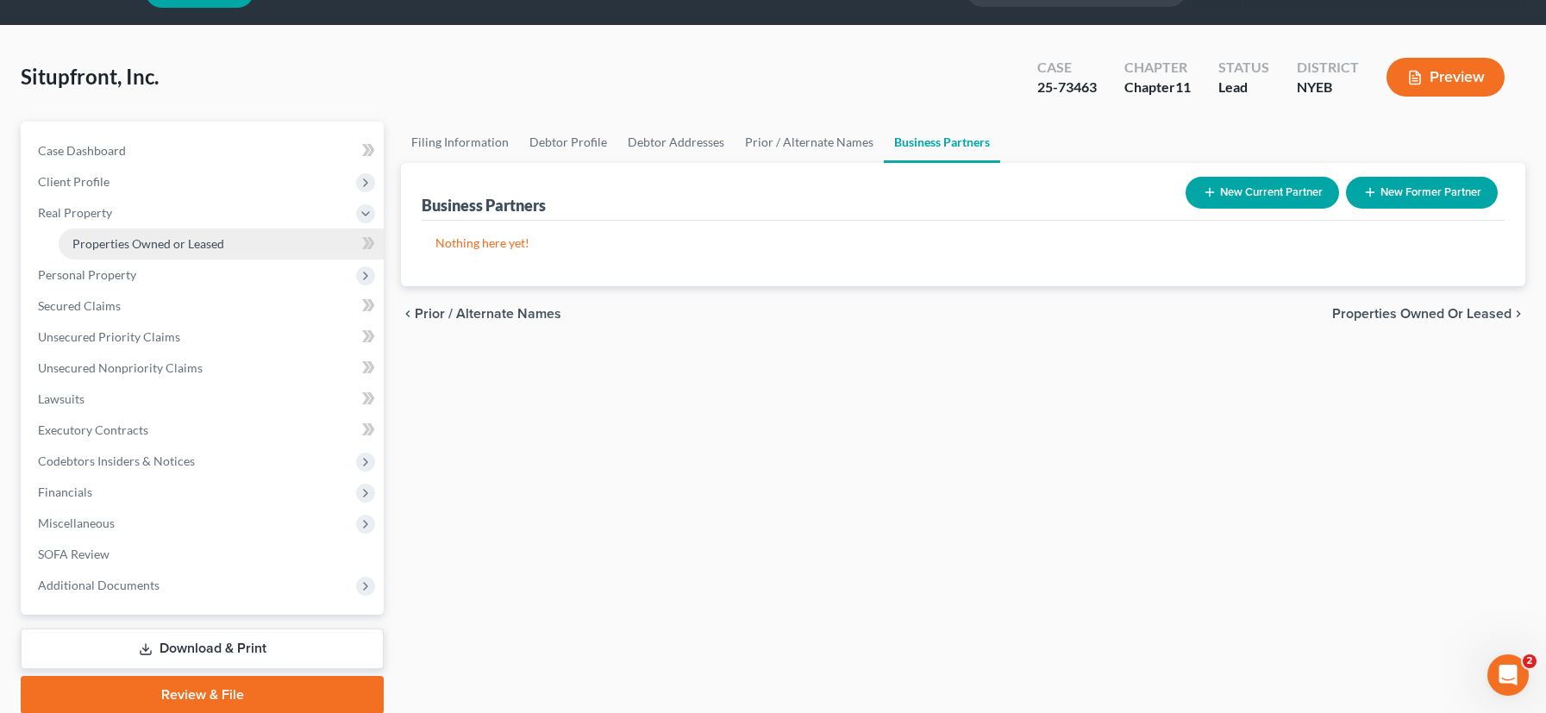
click at [159, 247] on span "Properties Owned or Leased" at bounding box center [148, 243] width 152 height 15
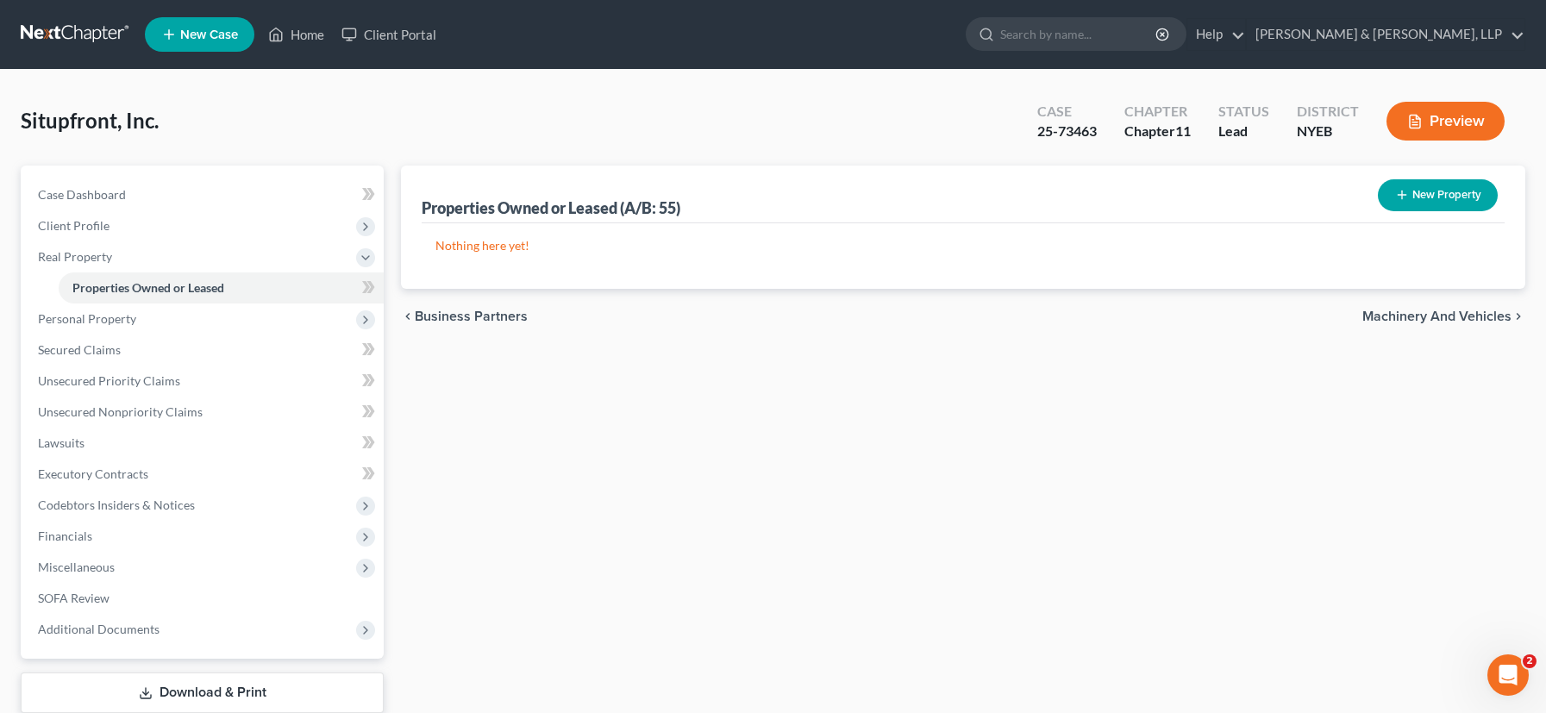
click at [1413, 194] on button "New Property" at bounding box center [1438, 195] width 120 height 32
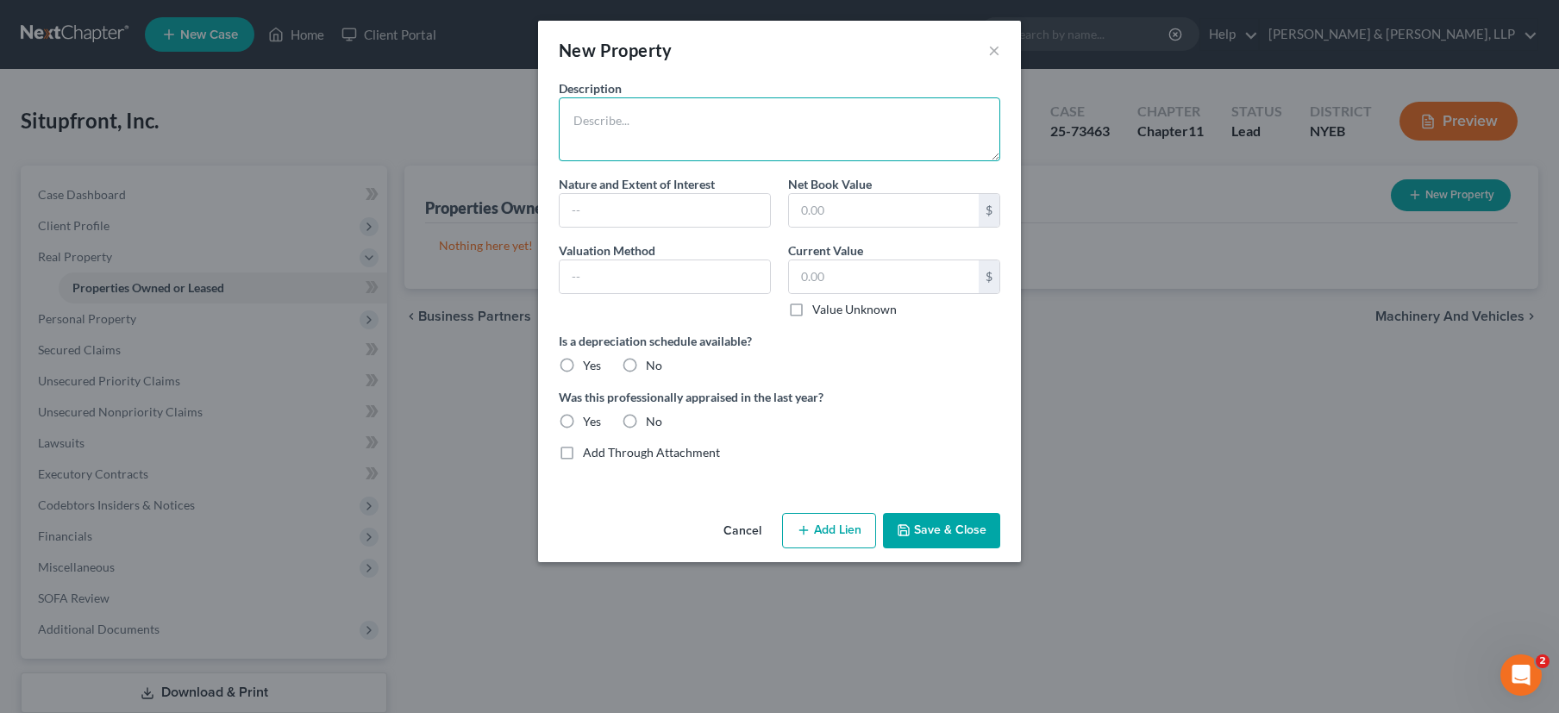
click at [601, 132] on textarea at bounding box center [779, 129] width 441 height 64
type textarea "[STREET_ADDRESS]"
type input "Fee Simple"
type input "0"
type input "950,000"
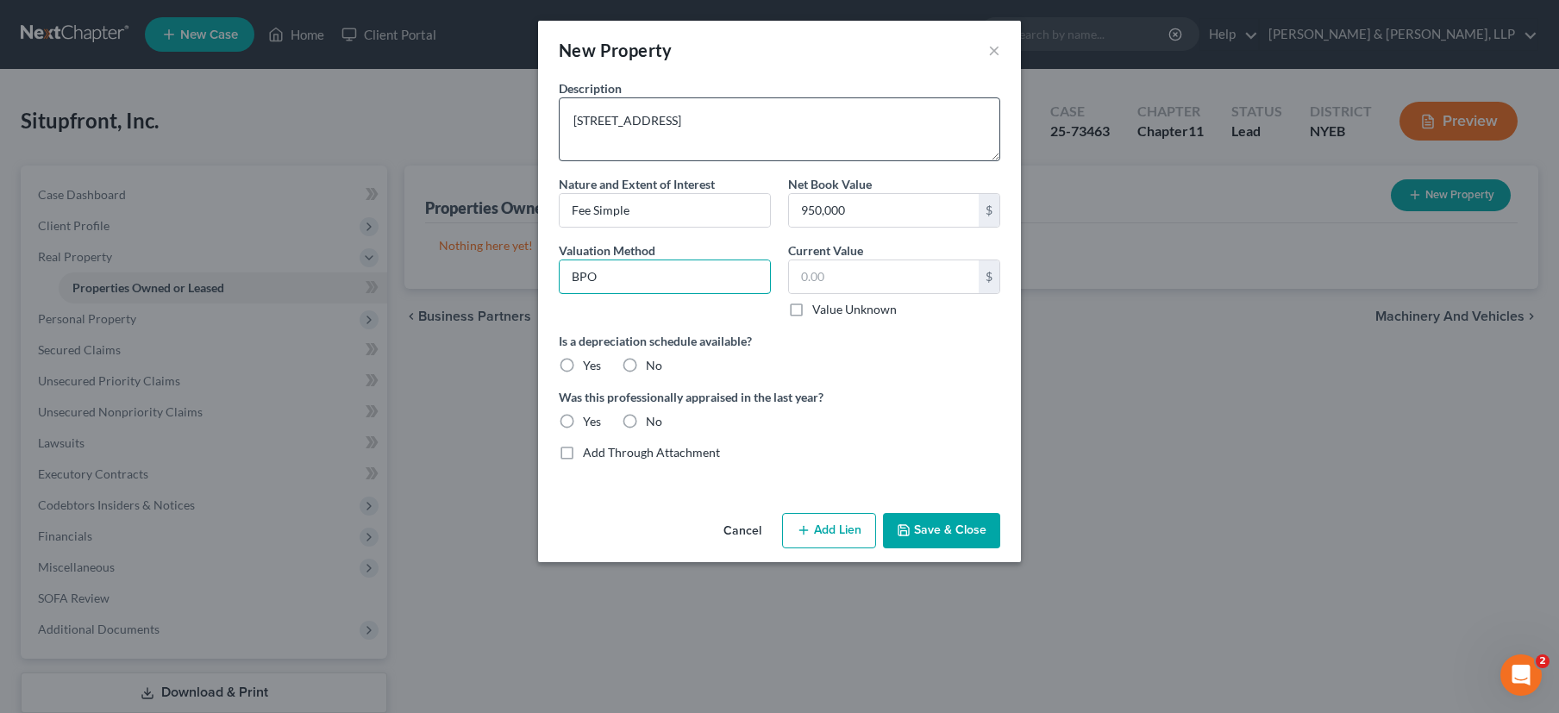
type input "BPO"
type input "950,000"
click at [646, 365] on label "No" at bounding box center [654, 365] width 16 height 17
click at [653, 365] on input "No" at bounding box center [658, 362] width 11 height 11
radio input "true"
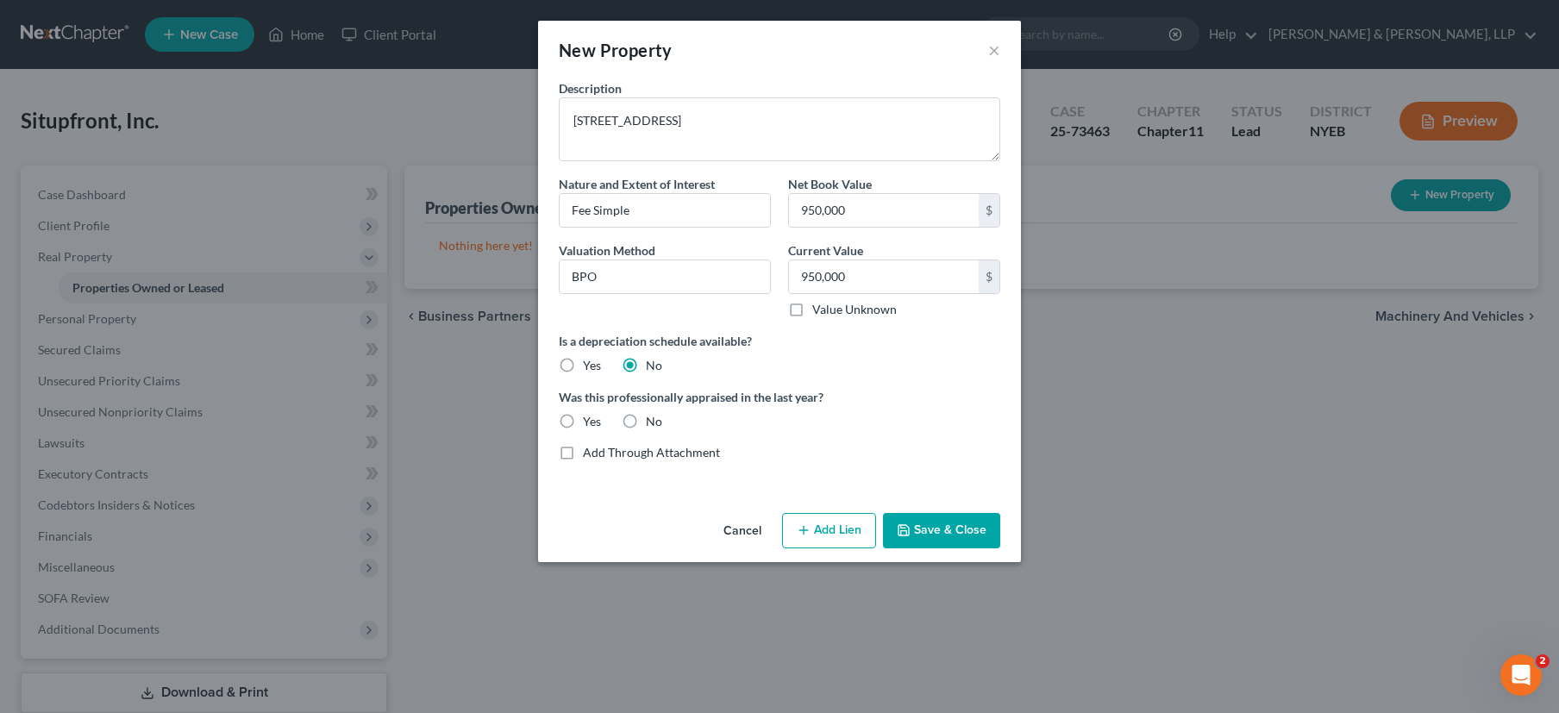
click at [646, 421] on label "No" at bounding box center [654, 421] width 16 height 17
click at [653, 421] on input "No" at bounding box center [658, 418] width 11 height 11
radio input "true"
click at [943, 533] on button "Save & Close" at bounding box center [941, 531] width 117 height 36
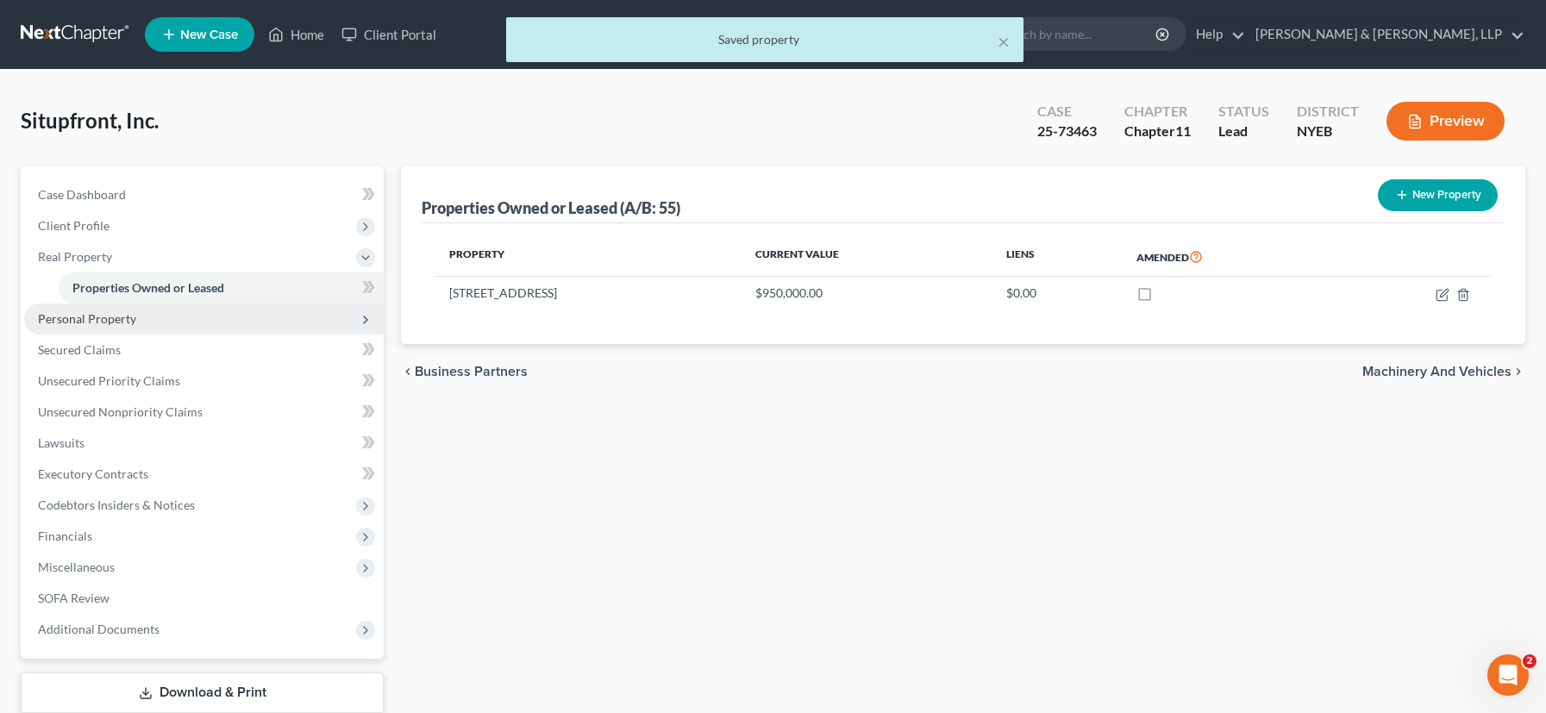
click at [159, 328] on span "Personal Property" at bounding box center [204, 319] width 360 height 31
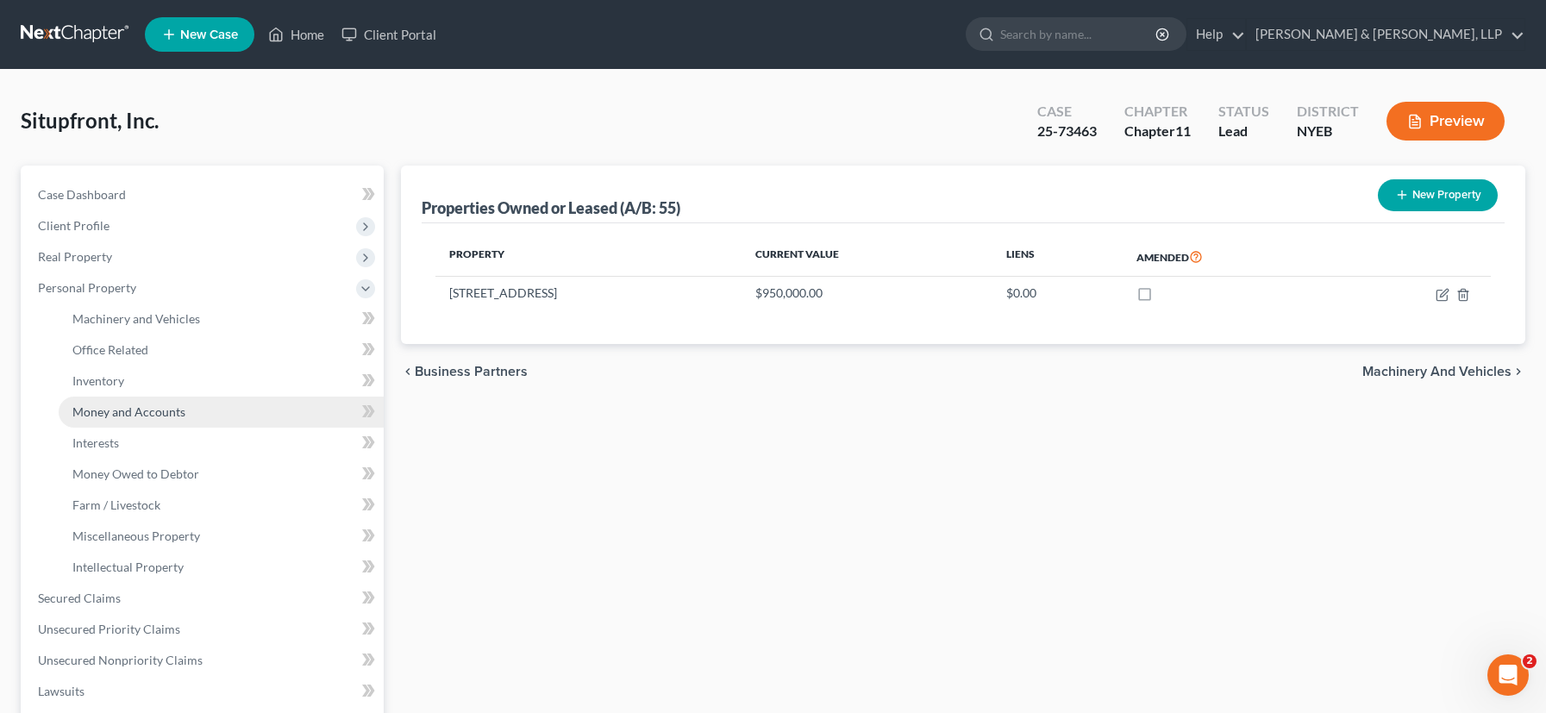
click at [166, 413] on span "Money and Accounts" at bounding box center [128, 411] width 113 height 15
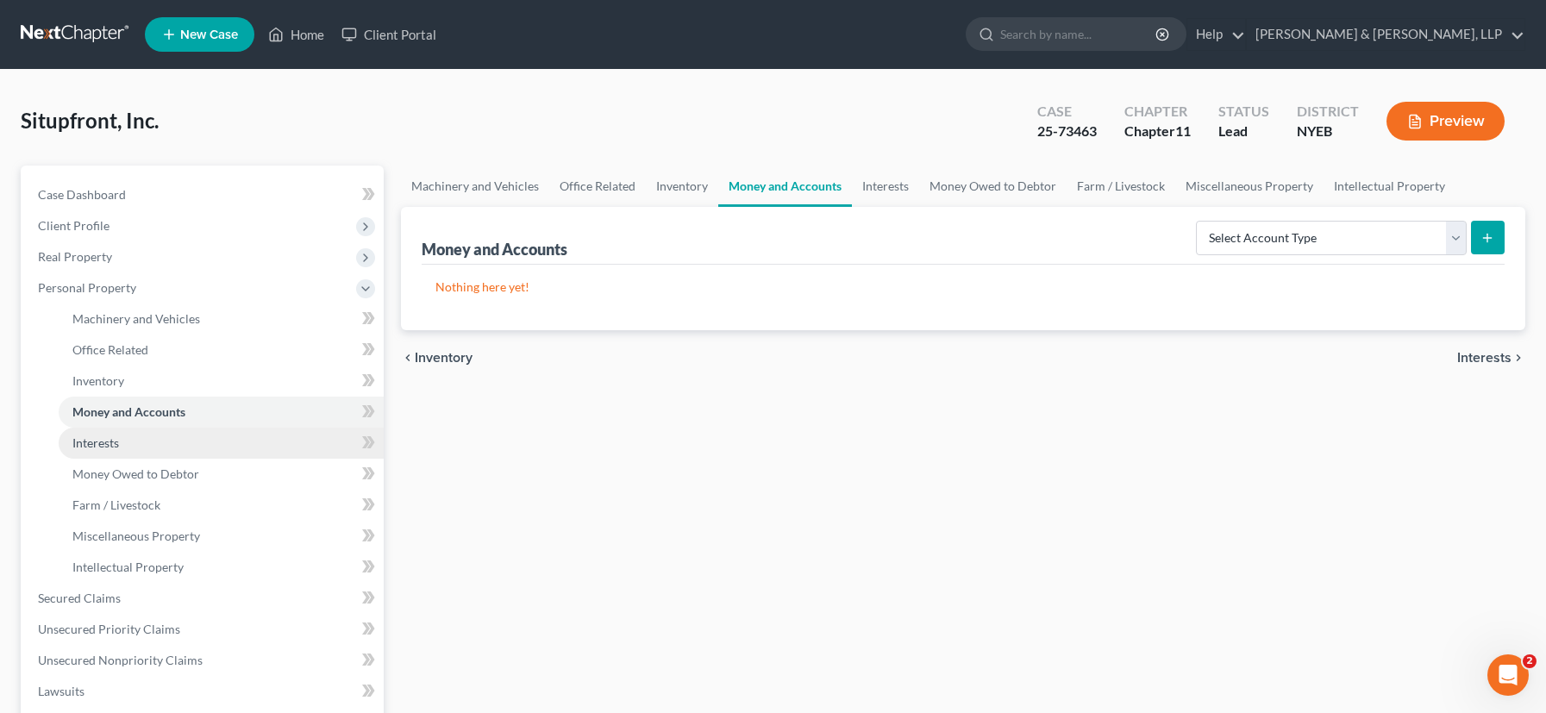
click at [133, 449] on link "Interests" at bounding box center [221, 443] width 325 height 31
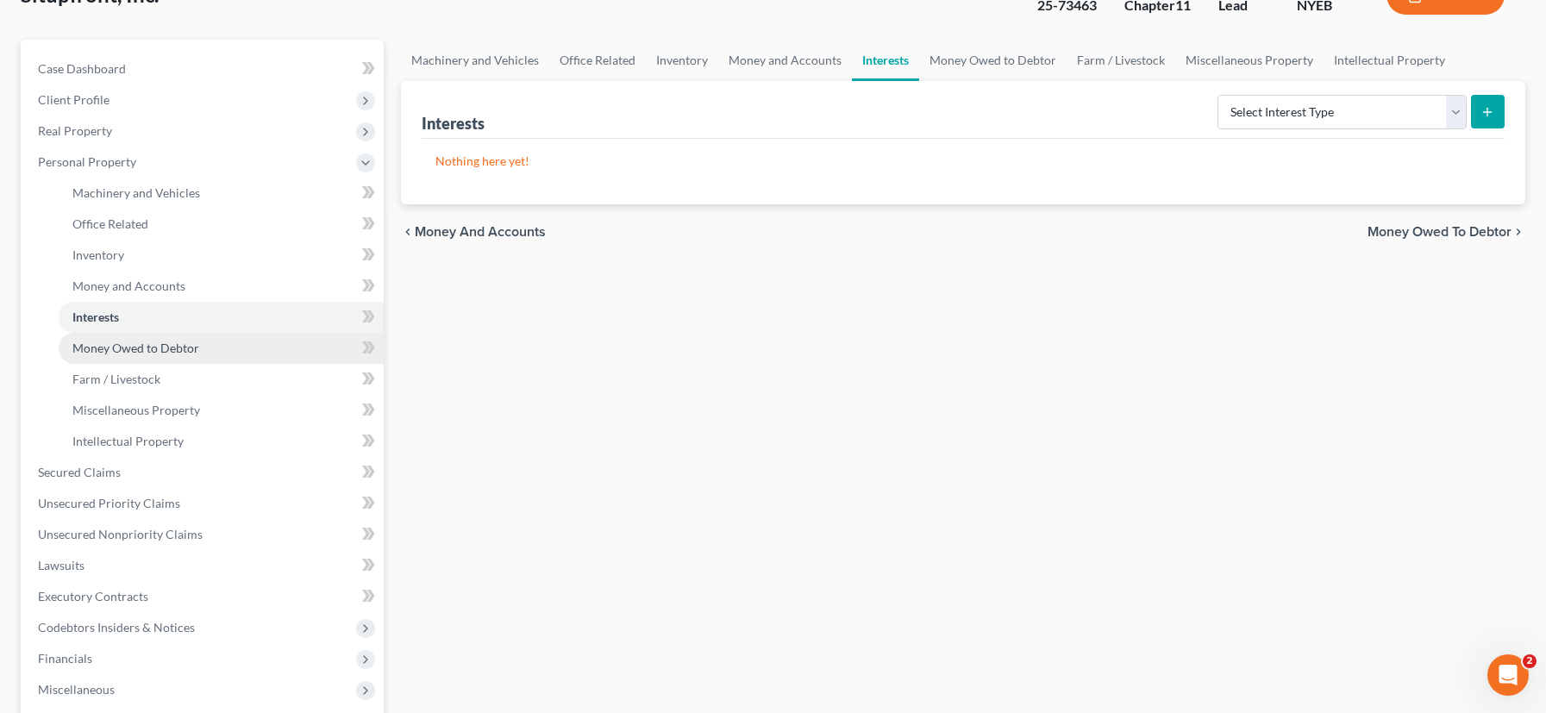
scroll to position [137, 0]
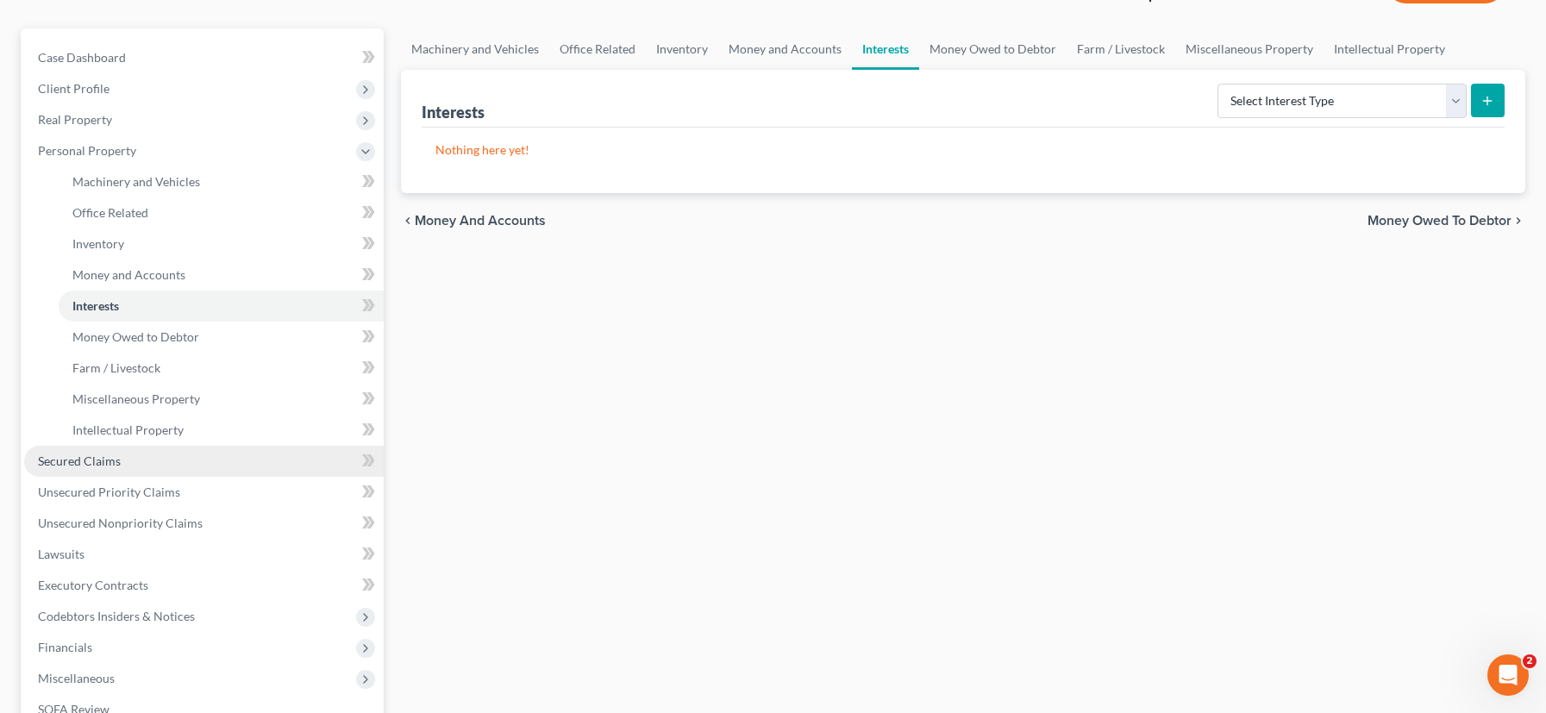
click at [132, 473] on link "Secured Claims" at bounding box center [204, 461] width 360 height 31
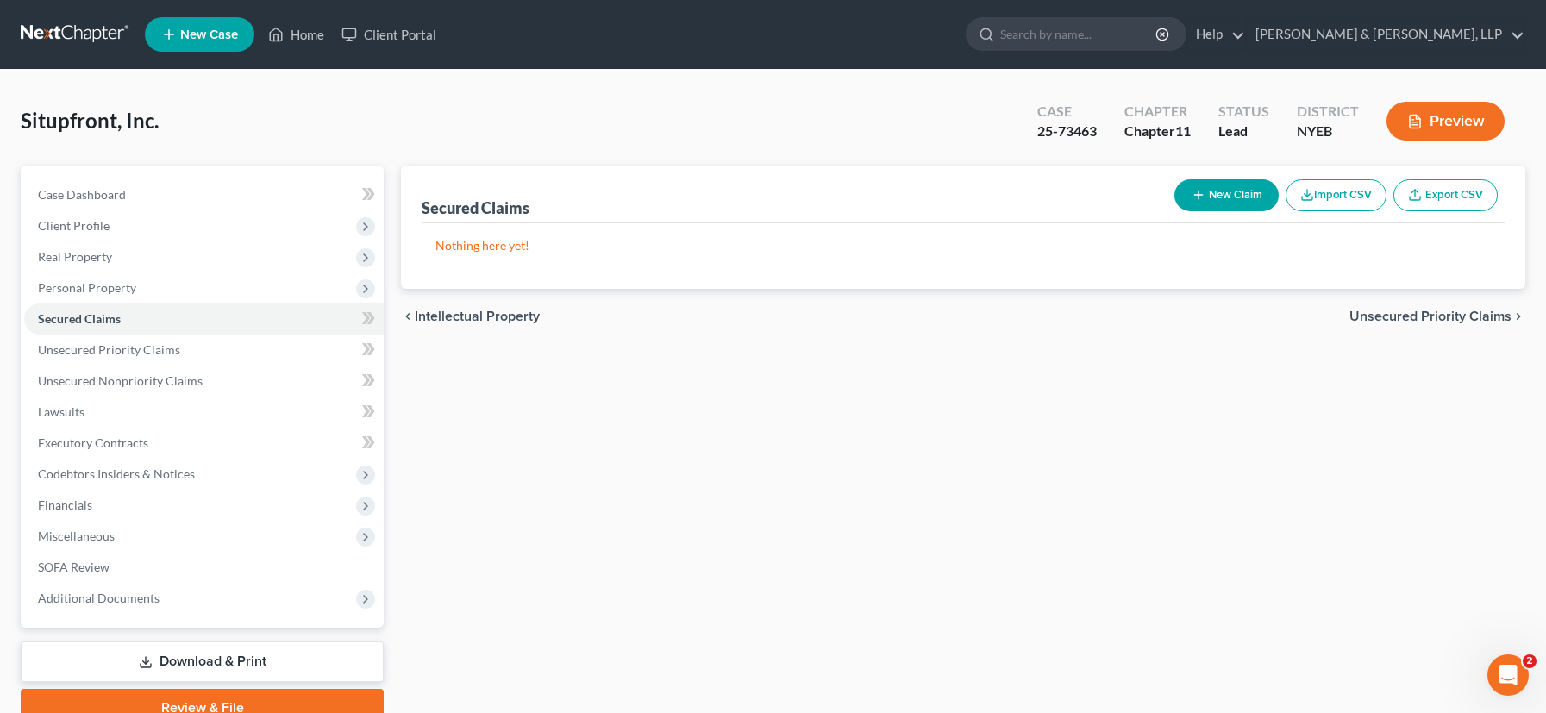
click at [1213, 197] on button "New Claim" at bounding box center [1226, 195] width 104 height 32
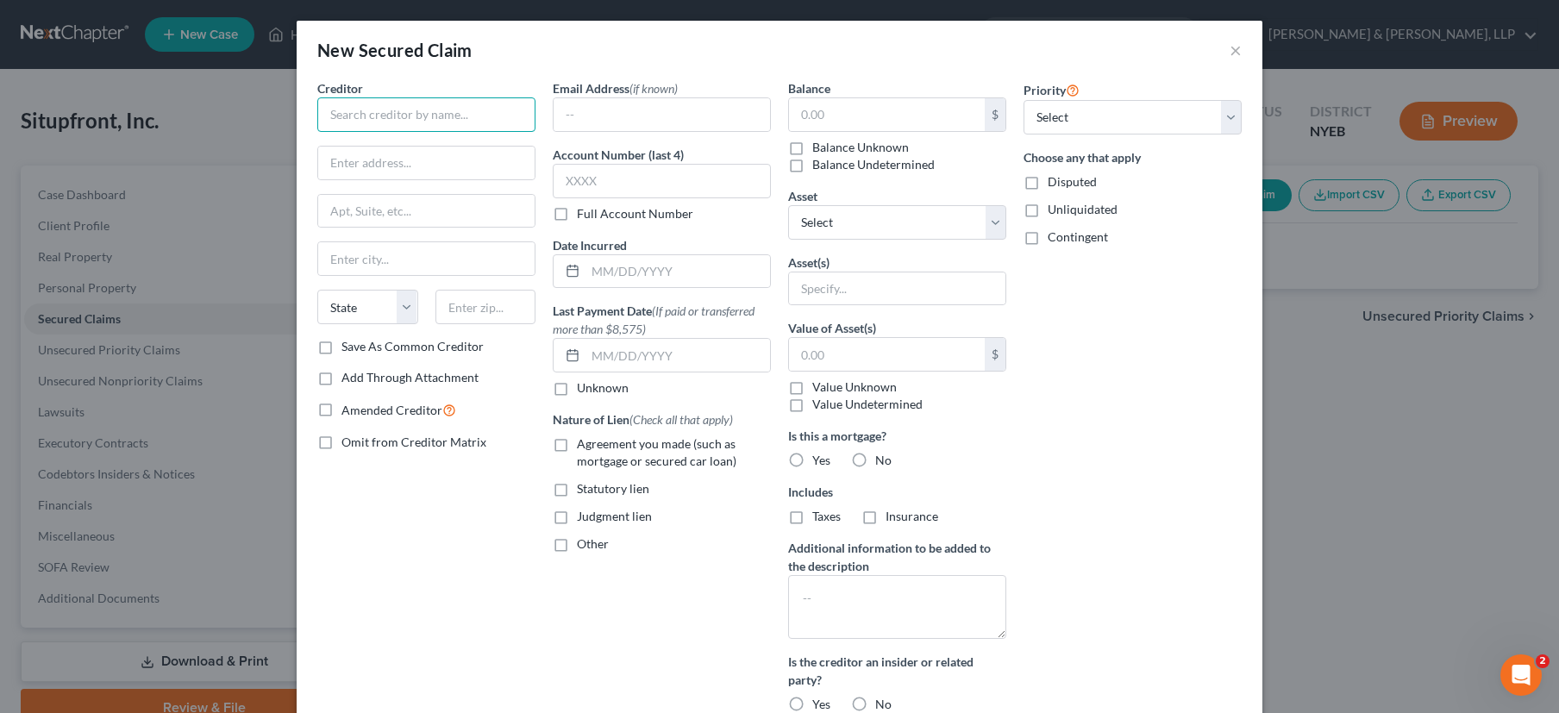
click at [361, 119] on input "text" at bounding box center [426, 114] width 218 height 34
type input "SPS"
type input "P.O. Box 6"
click at [364, 110] on input "SPS" at bounding box center [426, 114] width 218 height 34
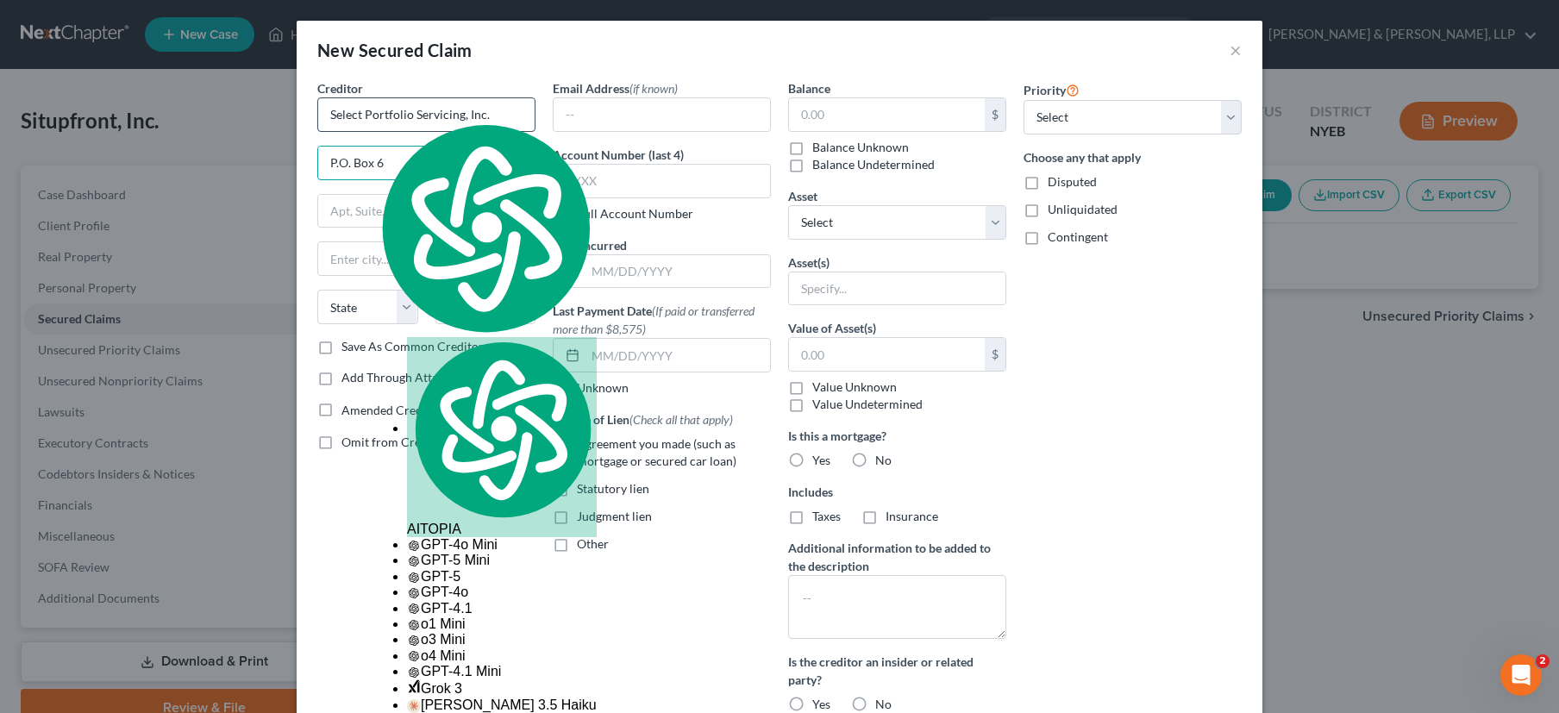
type input "Select Portfolio Servicing, Inc."
click at [411, 172] on input "P.O. Box 6" at bounding box center [426, 163] width 216 height 33
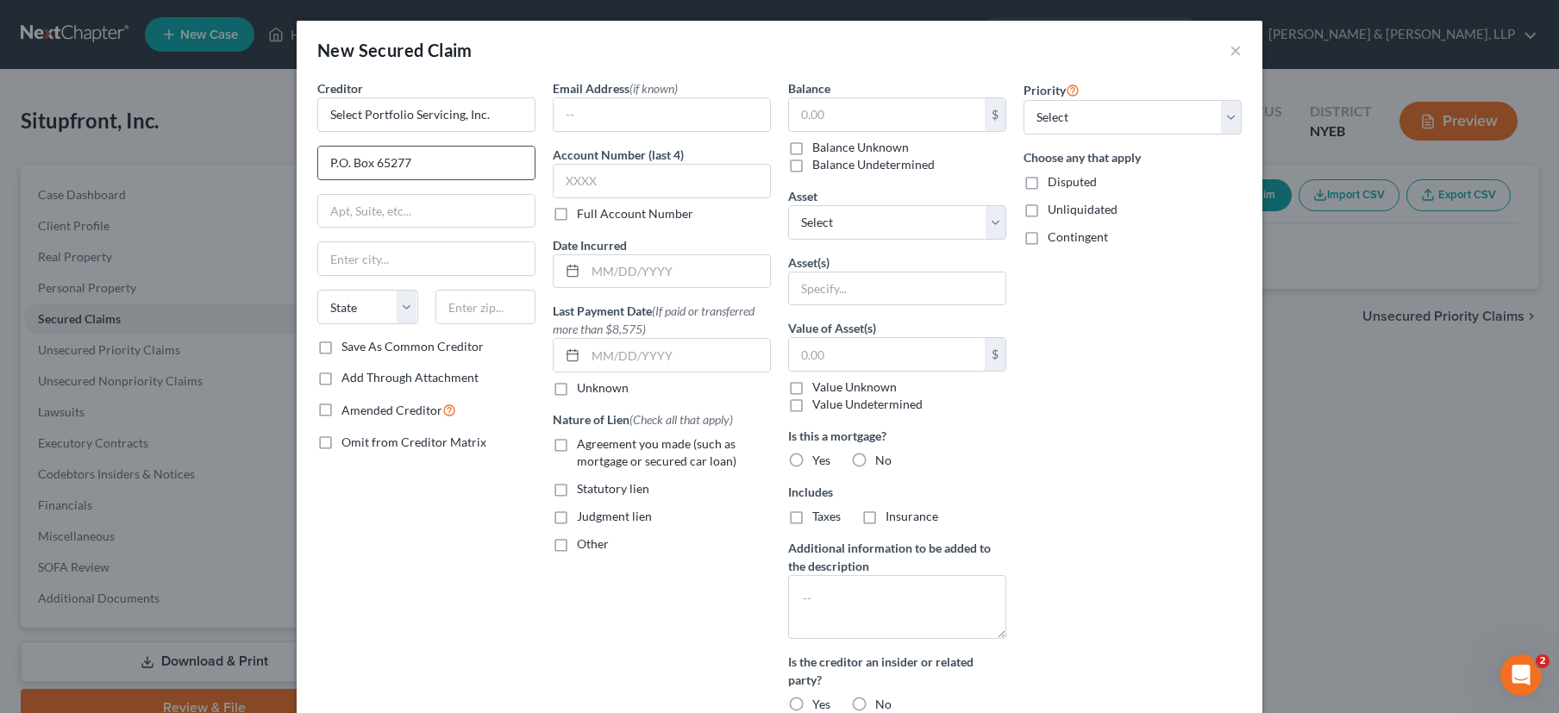
type input "P.O. Box 65277"
type input "S"
type input "[GEOGRAPHIC_DATA]"
click at [404, 309] on select "State [US_STATE] AK AR AZ CA CO CT DE DC [GEOGRAPHIC_DATA] [GEOGRAPHIC_DATA] GU…" at bounding box center [367, 307] width 101 height 34
select select "46"
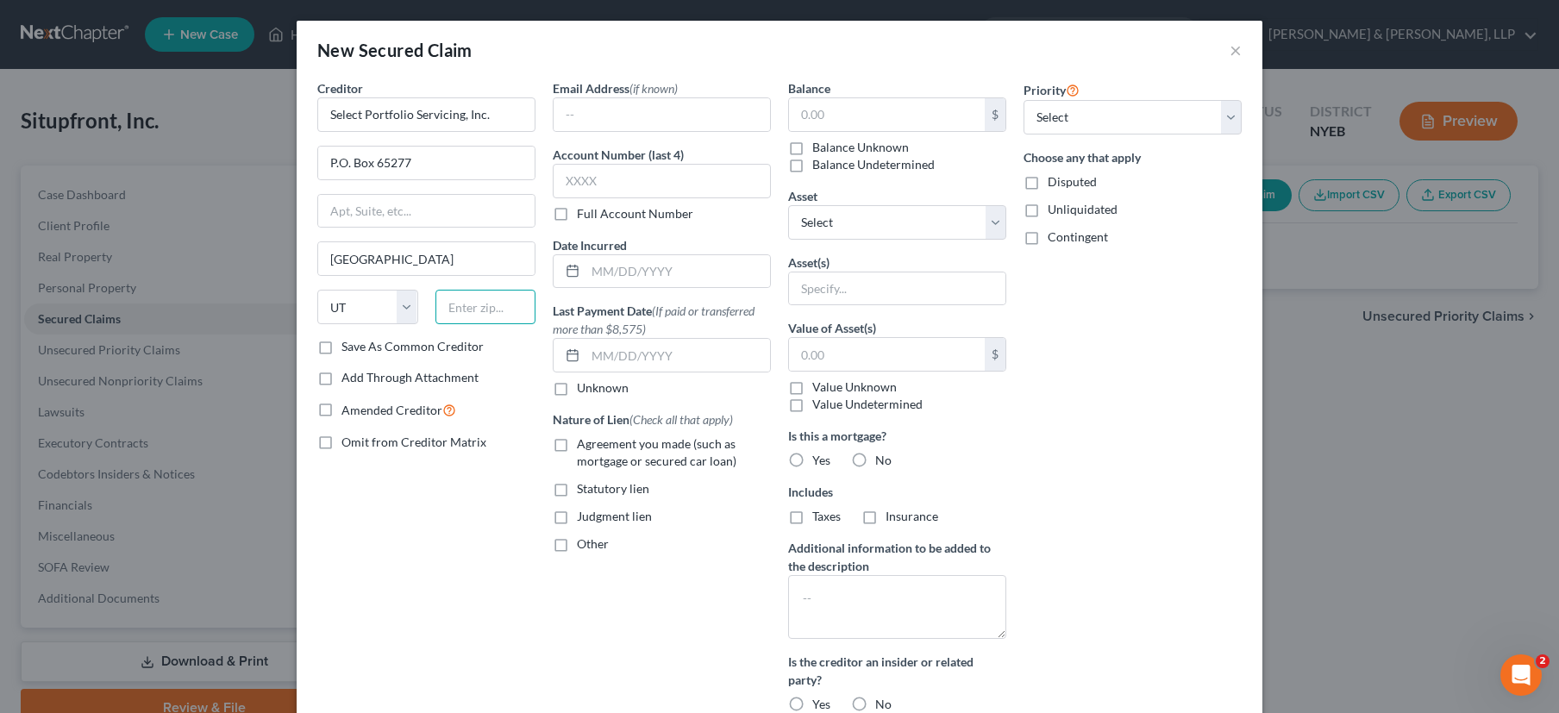
click at [473, 316] on input "text" at bounding box center [485, 307] width 101 height 34
type input "84165-0277"
click at [341, 347] on label "Save As Common Creditor" at bounding box center [412, 346] width 142 height 17
click at [348, 347] on input "Save As Common Creditor" at bounding box center [353, 343] width 11 height 11
checkbox input "true"
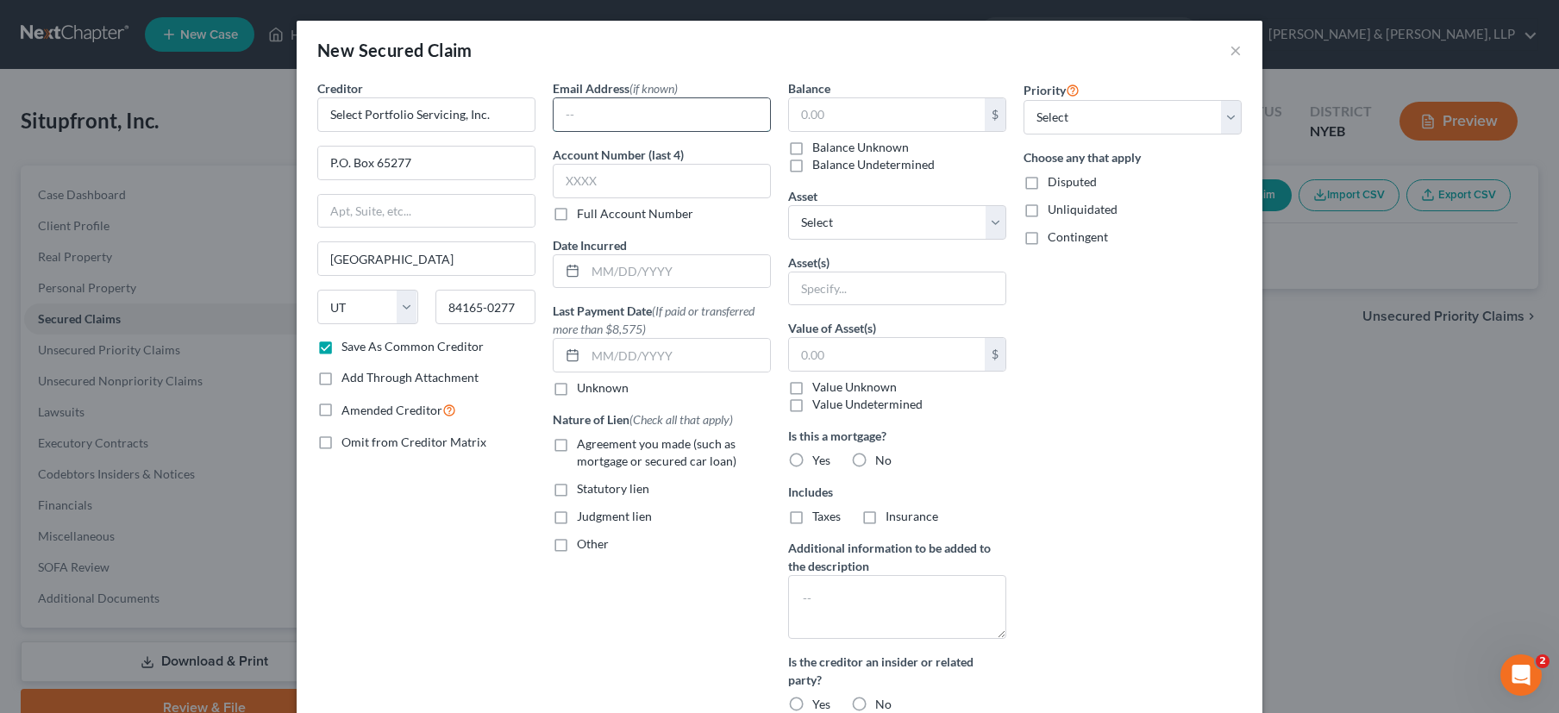
click at [575, 115] on input "text" at bounding box center [662, 114] width 216 height 33
click at [591, 183] on input "text" at bounding box center [662, 181] width 218 height 34
type input "2524"
click at [815, 104] on input "text" at bounding box center [887, 114] width 196 height 33
type input "2,000,000"
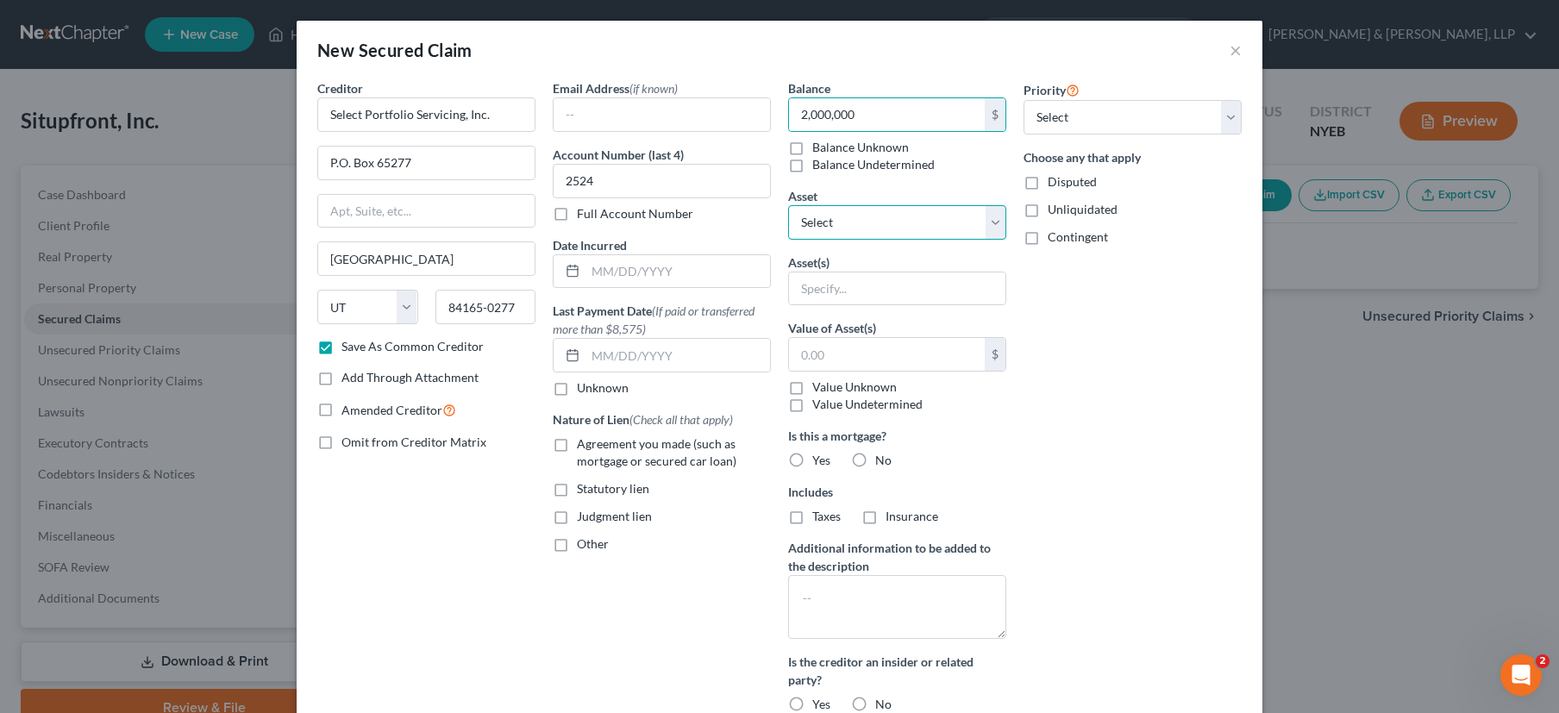
click at [886, 216] on select "Select Other Multiple Assets [STREET_ADDRESS] - $950000.0" at bounding box center [897, 222] width 218 height 34
click at [1143, 115] on select "Select 1st 2nd 3rd 4th 5th 6th 7th 8th 9th 10th 11th 12th 13th 14th 15th 16th 1…" at bounding box center [1132, 117] width 218 height 34
select select "0"
click at [811, 363] on input "text" at bounding box center [887, 354] width 196 height 33
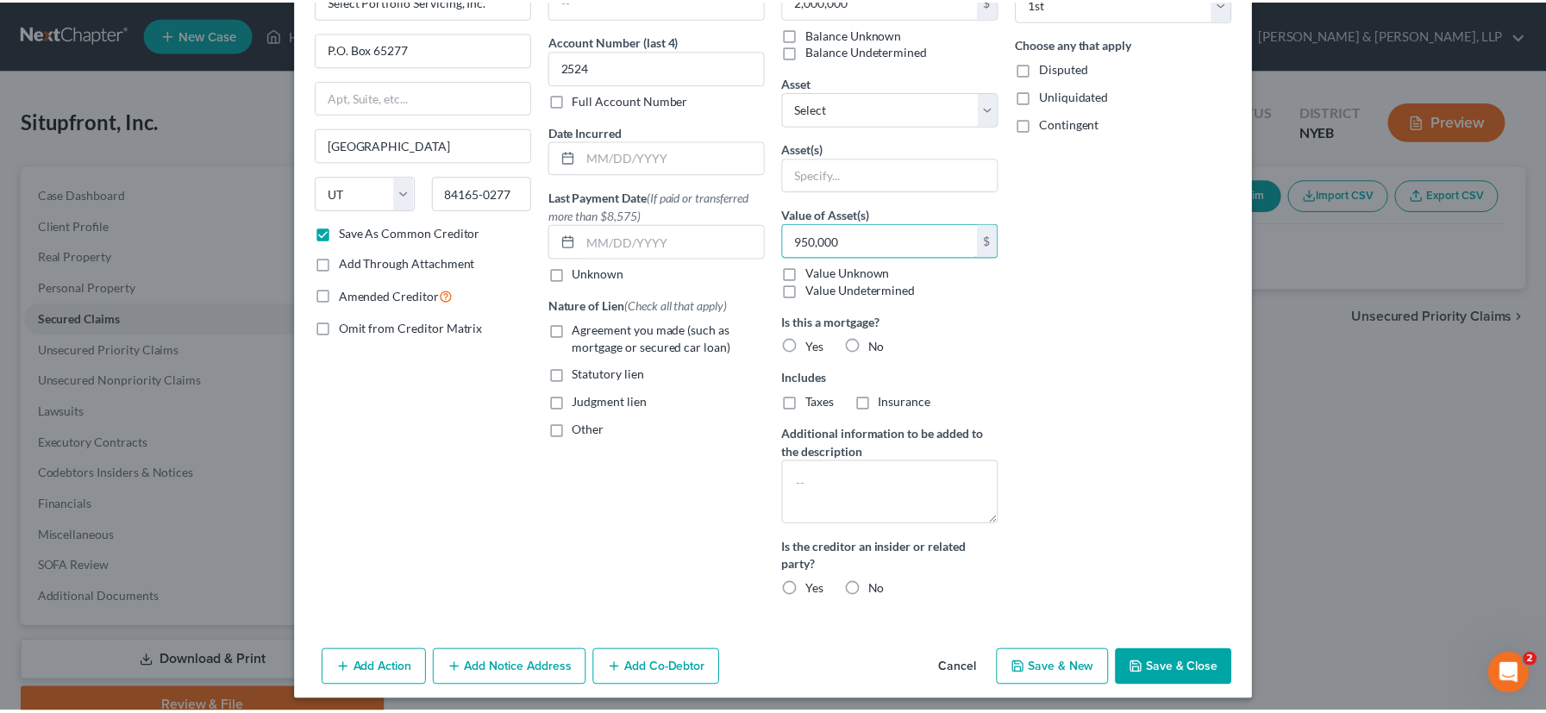
scroll to position [122, 0]
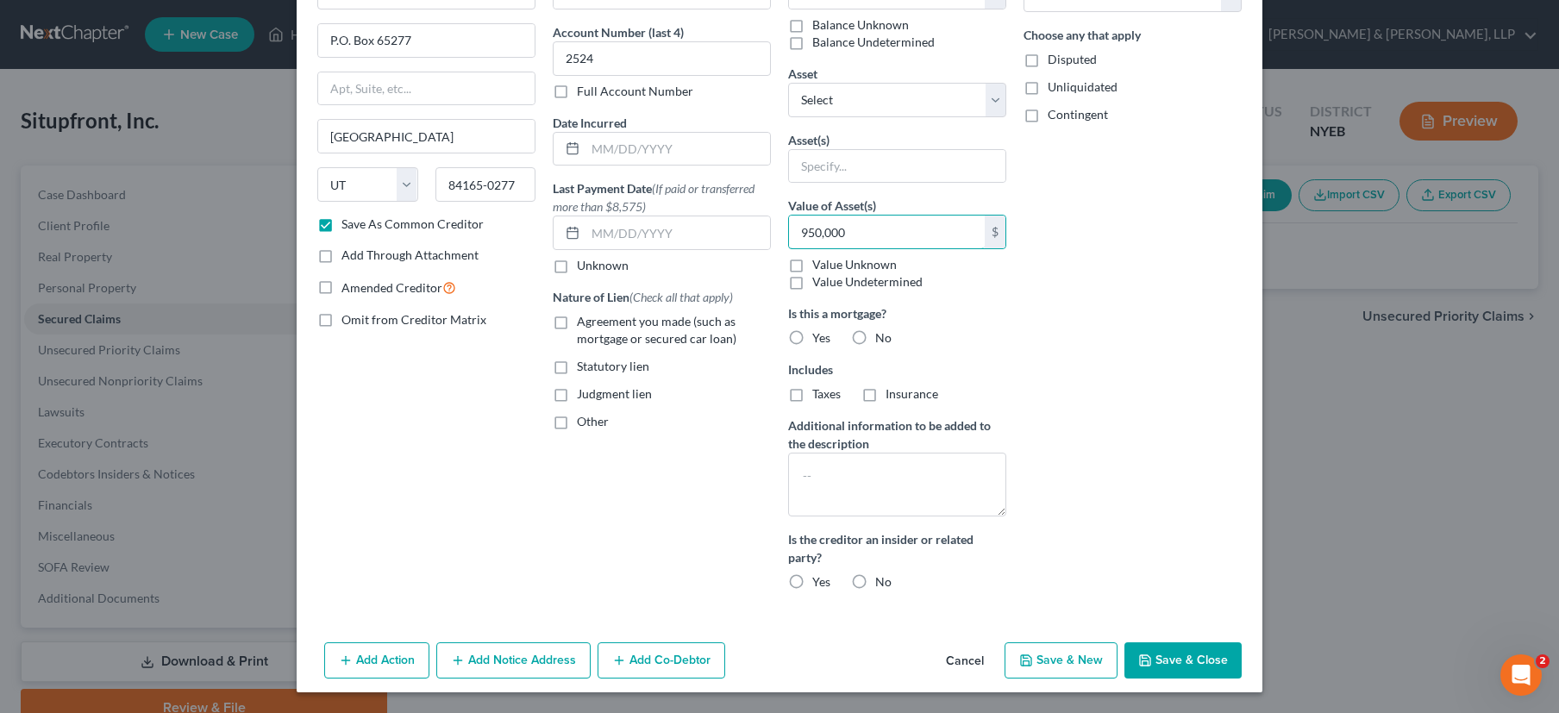
type input "950,000"
click at [812, 338] on label "Yes" at bounding box center [821, 337] width 18 height 17
click at [819, 338] on input "Yes" at bounding box center [824, 334] width 11 height 11
radio input "true"
click at [812, 397] on label "Taxes" at bounding box center [826, 393] width 28 height 17
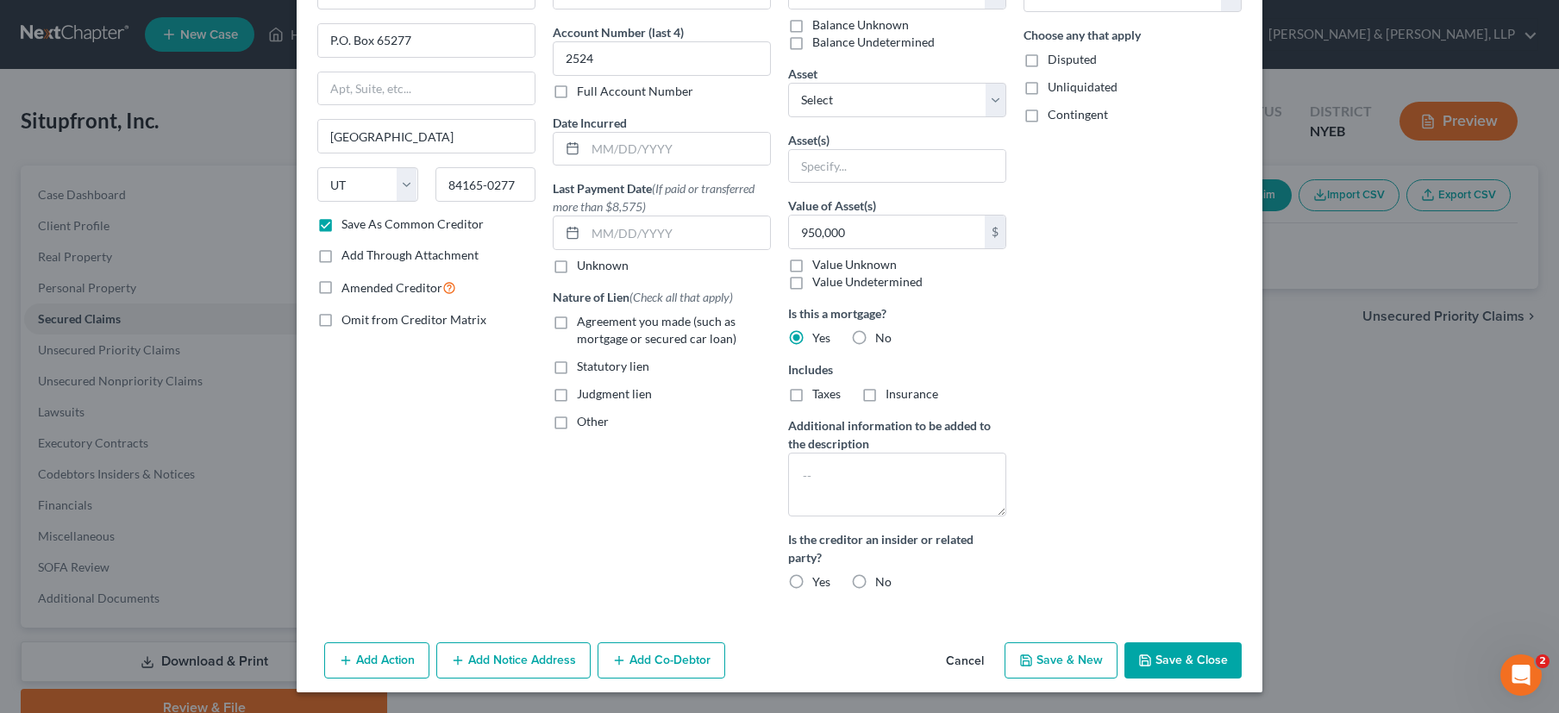
click at [819, 397] on input "Taxes" at bounding box center [824, 390] width 11 height 11
checkbox input "true"
click at [875, 583] on label "No" at bounding box center [883, 581] width 16 height 17
click at [882, 583] on input "No" at bounding box center [887, 578] width 11 height 11
radio input "true"
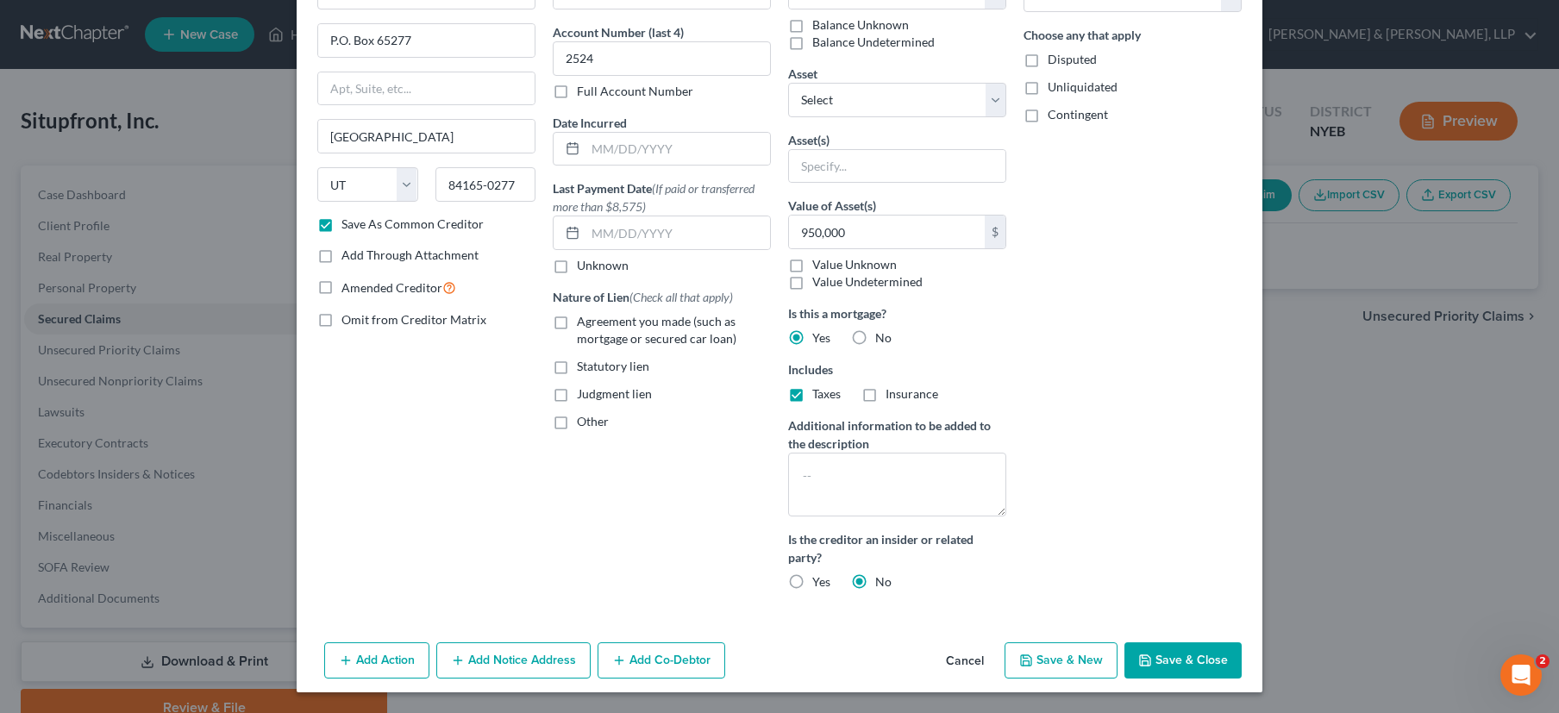
click at [1172, 660] on button "Save & Close" at bounding box center [1182, 660] width 117 height 36
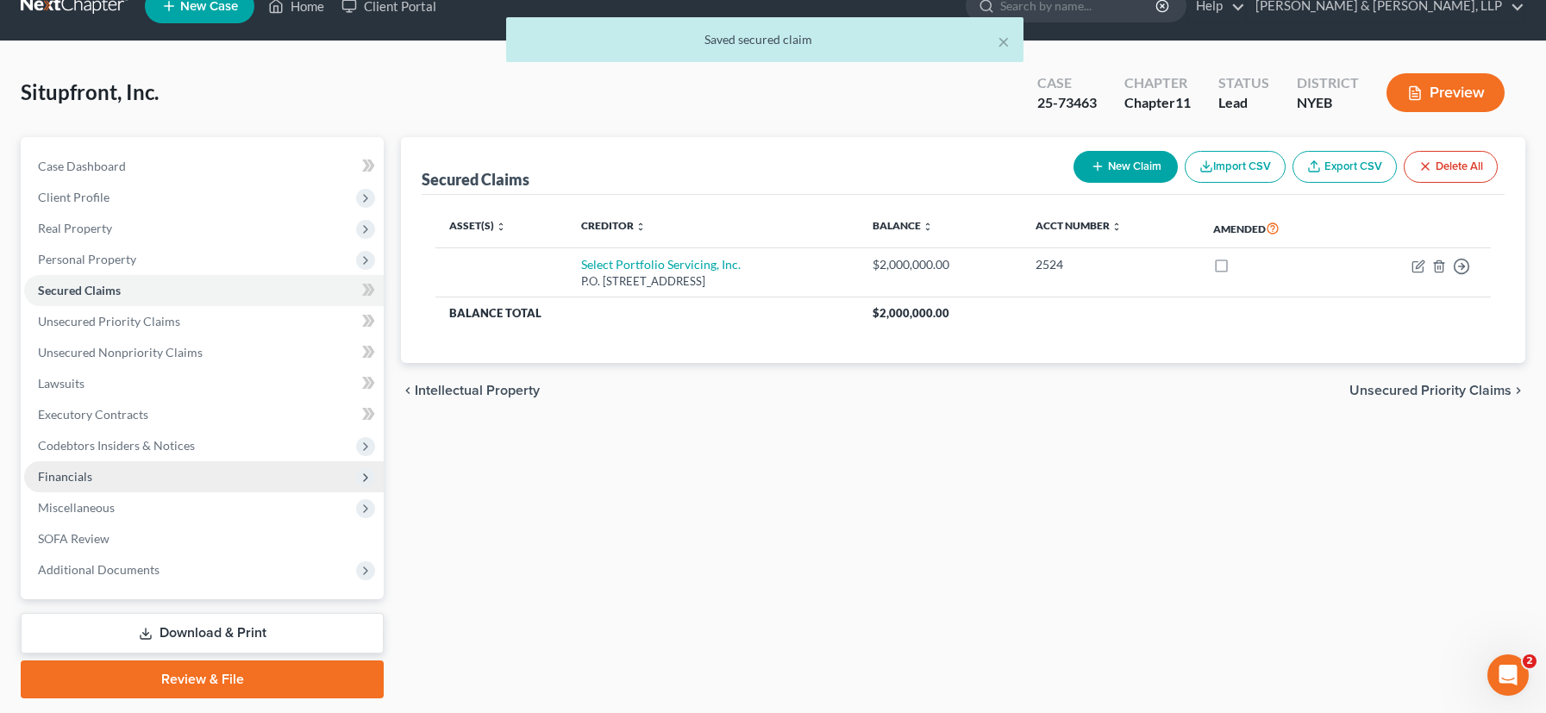
scroll to position [0, 0]
